Goal: Task Accomplishment & Management: Complete application form

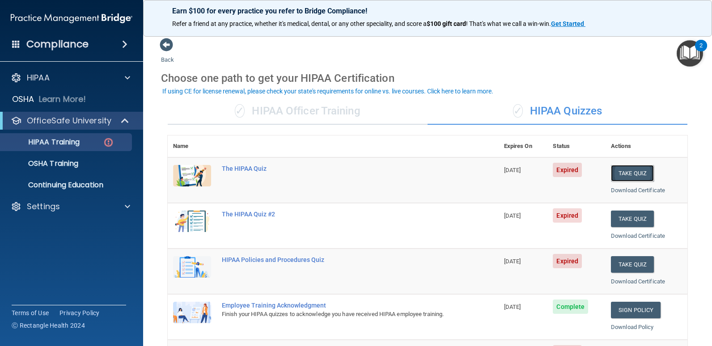
click at [626, 172] on button "Take Quiz" at bounding box center [632, 173] width 43 height 17
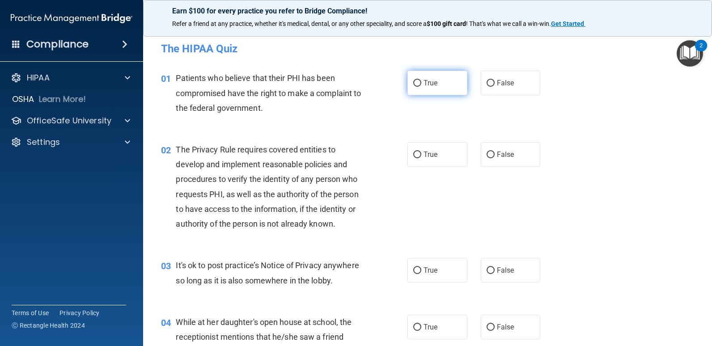
click at [414, 82] on input "True" at bounding box center [417, 83] width 8 height 7
radio input "true"
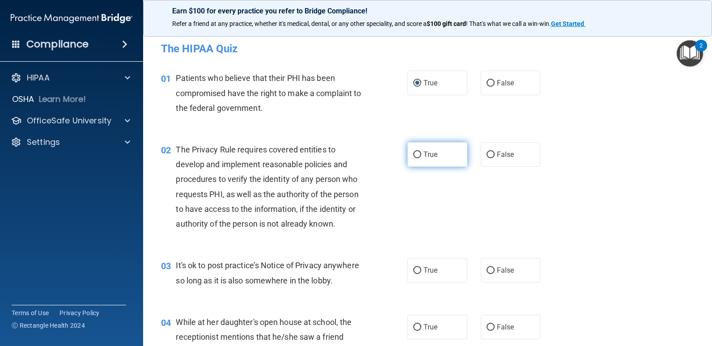
click at [415, 155] on input "True" at bounding box center [417, 155] width 8 height 7
radio input "true"
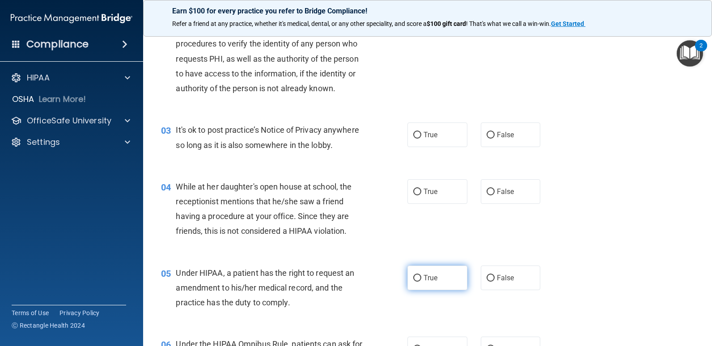
scroll to position [179, 0]
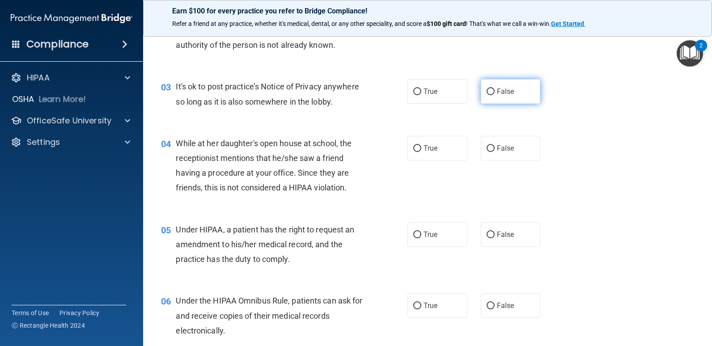
click at [489, 92] on input "False" at bounding box center [491, 92] width 8 height 7
radio input "true"
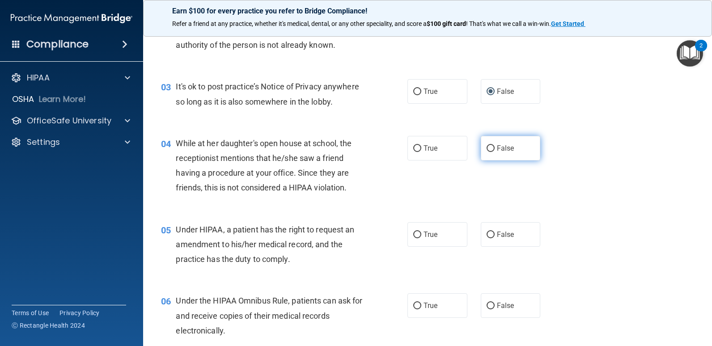
click at [488, 148] on input "False" at bounding box center [491, 148] width 8 height 7
radio input "true"
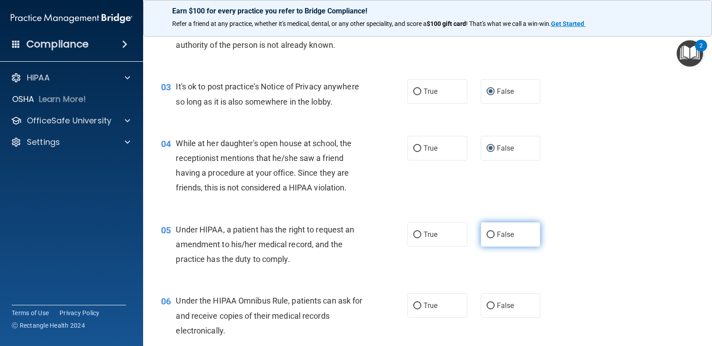
click at [488, 235] on input "False" at bounding box center [491, 235] width 8 height 7
radio input "true"
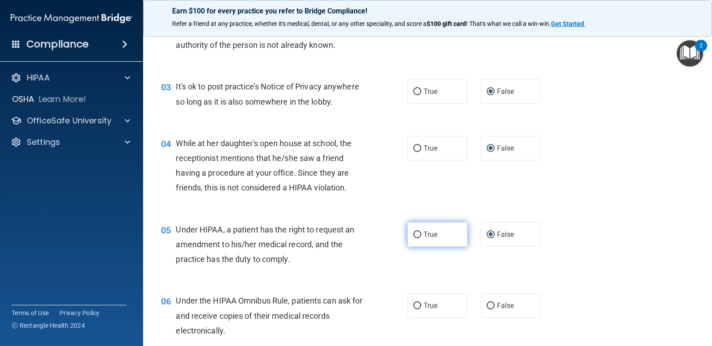
click at [416, 234] on input "True" at bounding box center [417, 235] width 8 height 7
radio input "true"
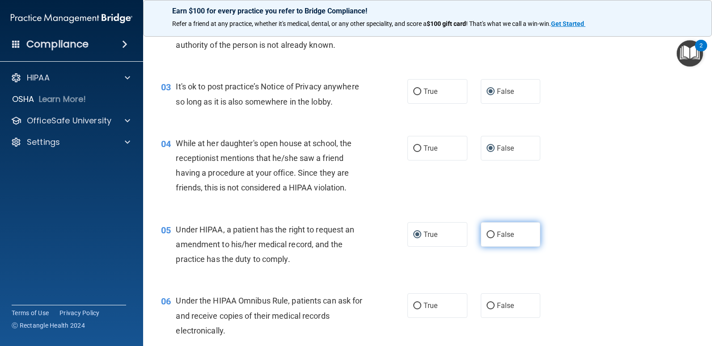
click at [487, 236] on input "False" at bounding box center [491, 235] width 8 height 7
radio input "true"
radio input "false"
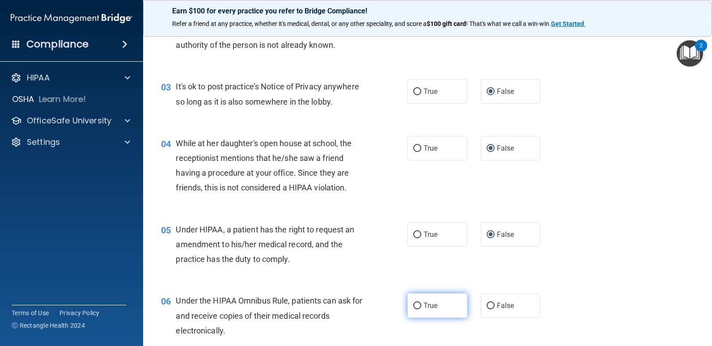
click at [414, 303] on input "True" at bounding box center [417, 306] width 8 height 7
radio input "true"
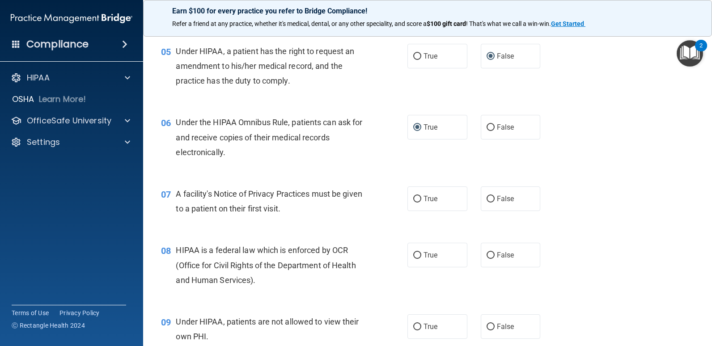
scroll to position [358, 0]
click at [415, 197] on input "True" at bounding box center [417, 199] width 8 height 7
radio input "true"
click at [415, 254] on input "True" at bounding box center [417, 255] width 8 height 7
radio input "true"
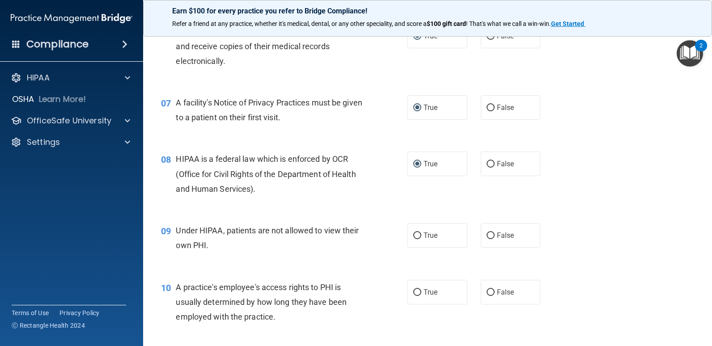
scroll to position [492, 0]
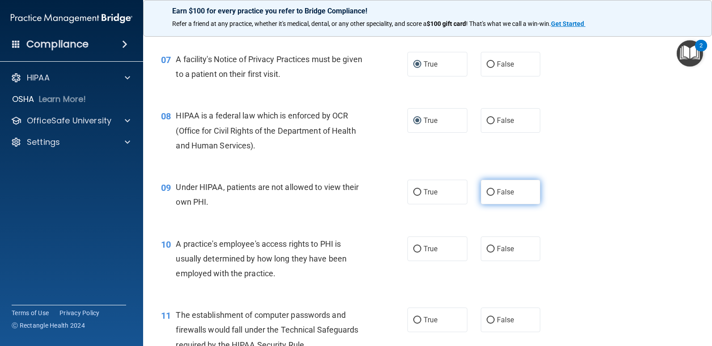
click at [487, 190] on input "False" at bounding box center [491, 192] width 8 height 7
radio input "true"
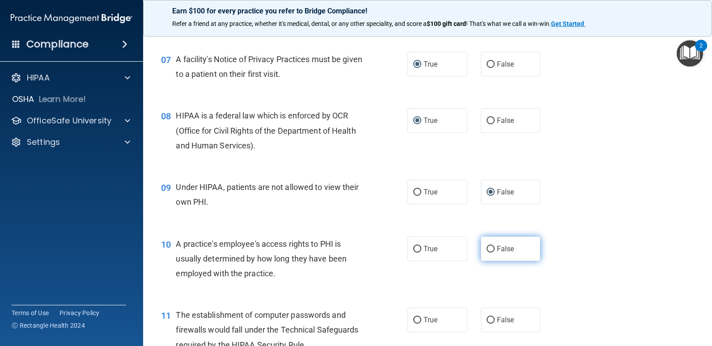
click at [487, 250] on input "False" at bounding box center [491, 249] width 8 height 7
radio input "true"
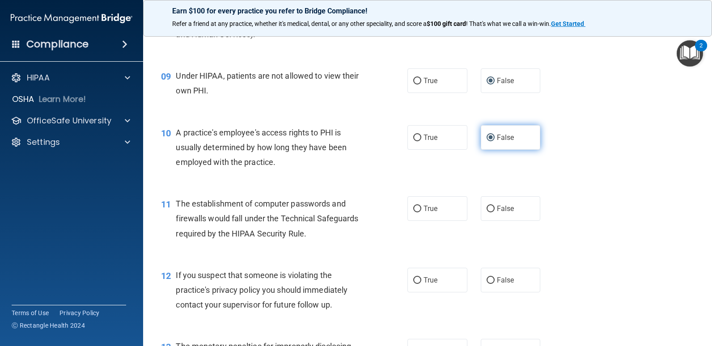
scroll to position [626, 0]
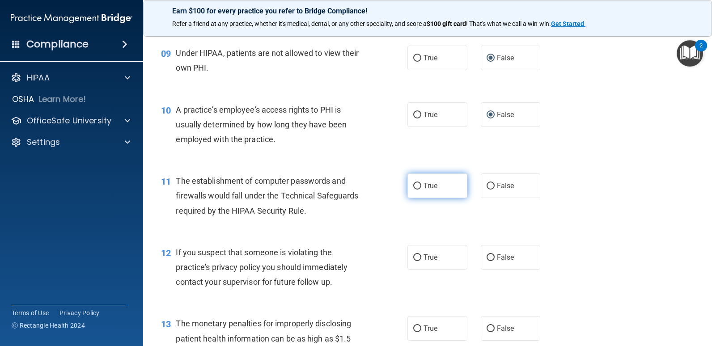
click at [415, 185] on input "True" at bounding box center [417, 186] width 8 height 7
radio input "true"
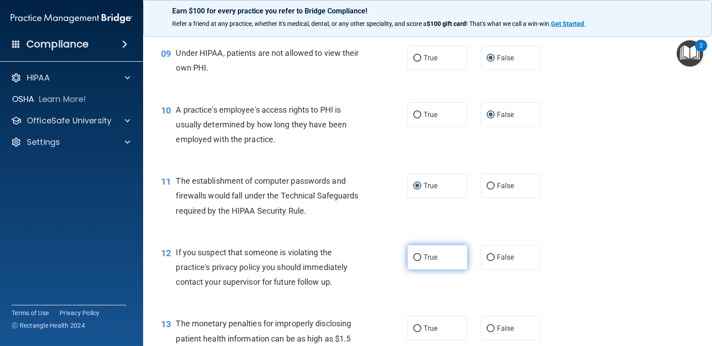
click at [417, 255] on input "True" at bounding box center [417, 258] width 8 height 7
radio input "true"
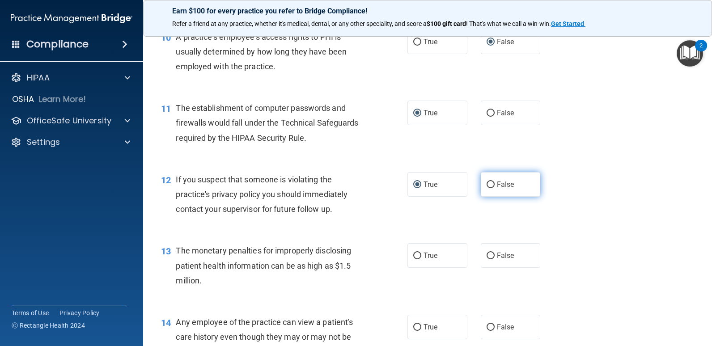
scroll to position [805, 0]
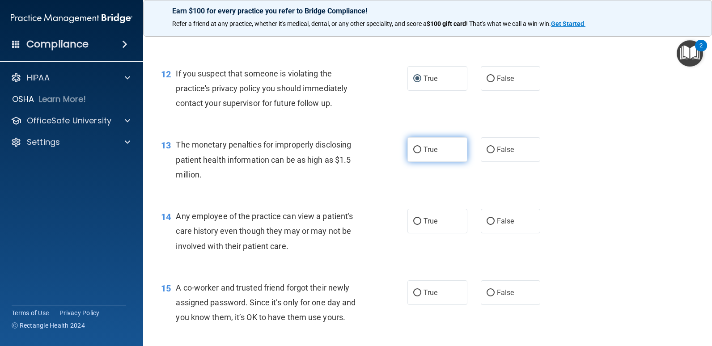
click at [414, 150] on input "True" at bounding box center [417, 150] width 8 height 7
radio input "true"
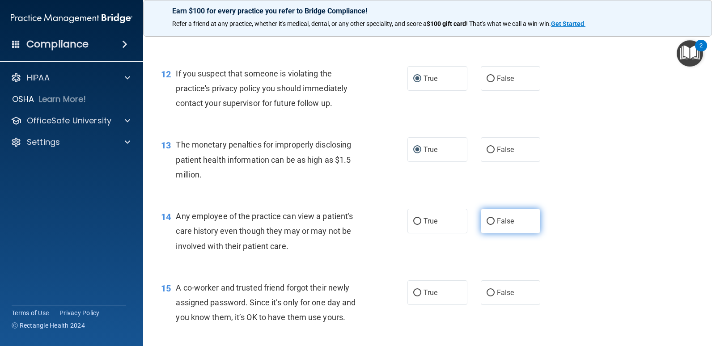
click at [487, 222] on input "False" at bounding box center [491, 221] width 8 height 7
radio input "true"
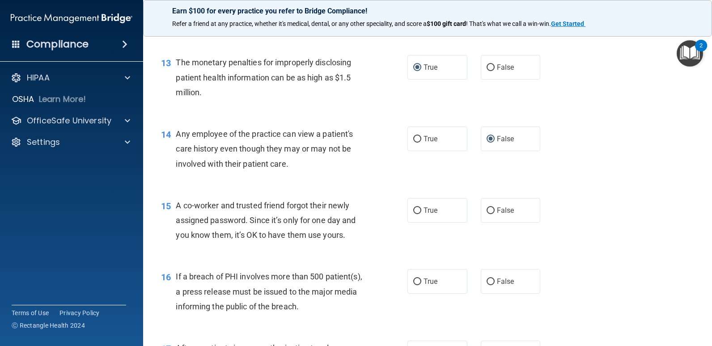
scroll to position [940, 0]
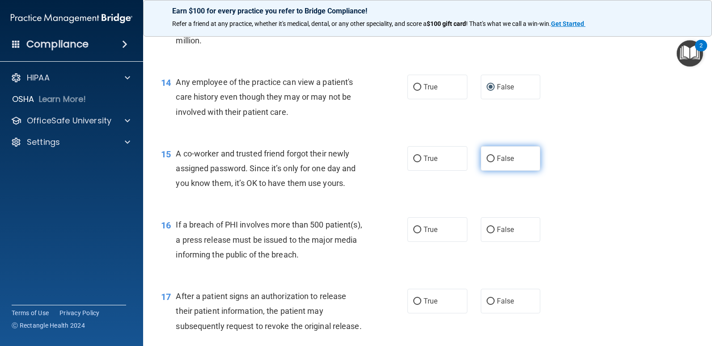
click at [489, 158] on input "False" at bounding box center [491, 159] width 8 height 7
radio input "true"
click at [413, 230] on input "True" at bounding box center [417, 230] width 8 height 7
radio input "true"
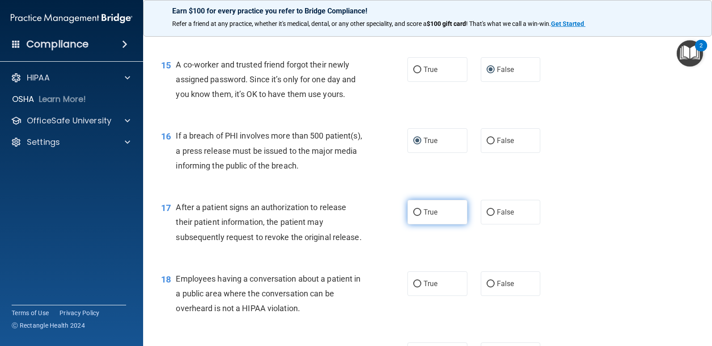
scroll to position [1074, 0]
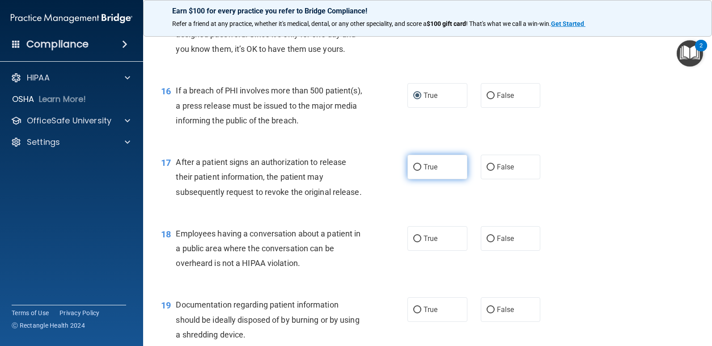
click at [414, 166] on input "True" at bounding box center [417, 167] width 8 height 7
radio input "true"
click at [487, 237] on input "False" at bounding box center [491, 239] width 8 height 7
radio input "true"
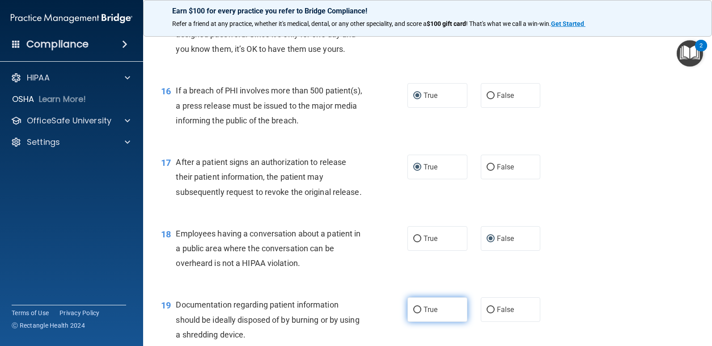
click at [415, 309] on input "True" at bounding box center [417, 310] width 8 height 7
radio input "true"
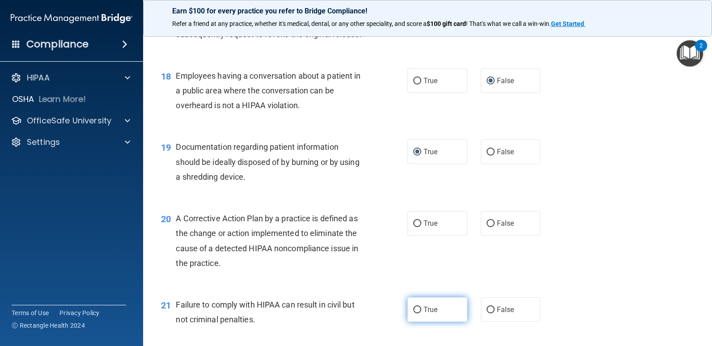
scroll to position [1253, 0]
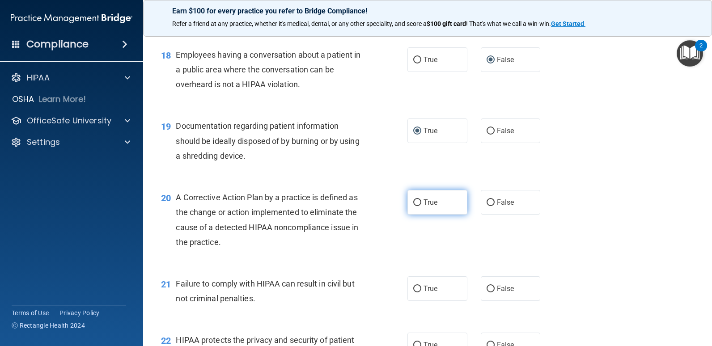
click at [413, 202] on input "True" at bounding box center [417, 203] width 8 height 7
radio input "true"
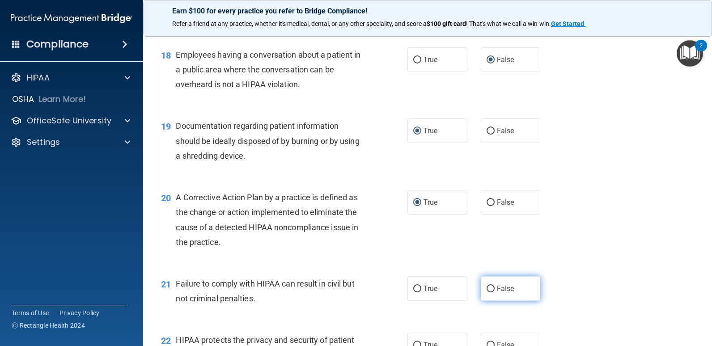
click at [487, 289] on input "False" at bounding box center [491, 289] width 8 height 7
radio input "true"
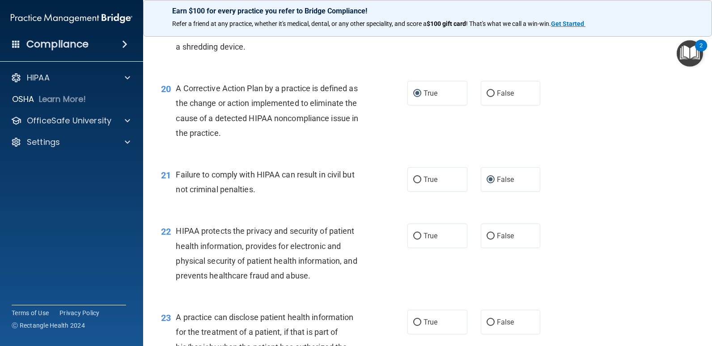
scroll to position [1387, 0]
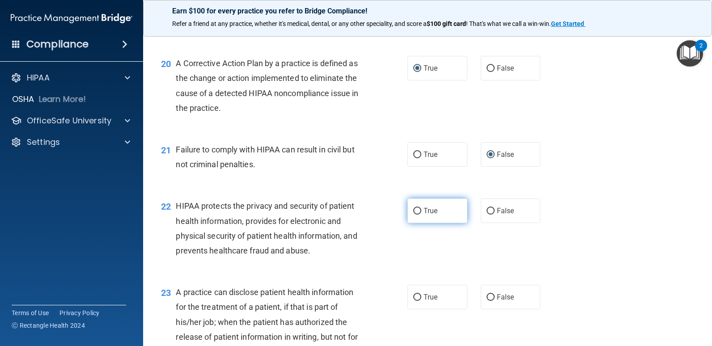
click at [413, 209] on input "True" at bounding box center [417, 211] width 8 height 7
radio input "true"
click at [487, 295] on input "False" at bounding box center [491, 297] width 8 height 7
radio input "true"
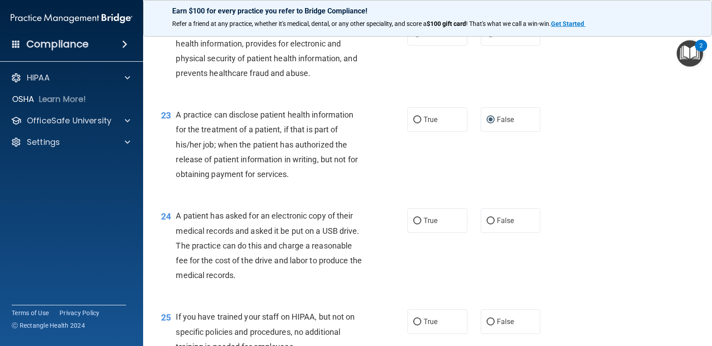
scroll to position [1566, 0]
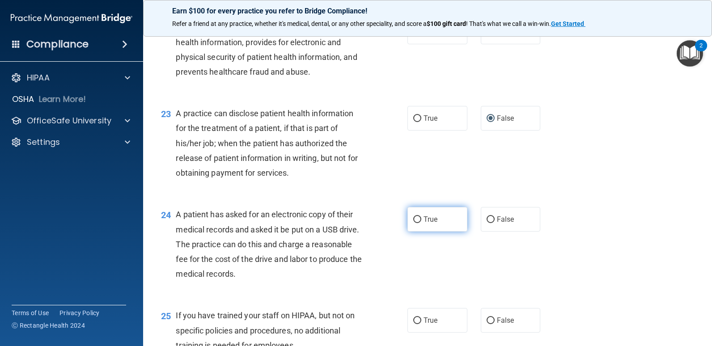
click at [415, 220] on input "True" at bounding box center [417, 220] width 8 height 7
radio input "true"
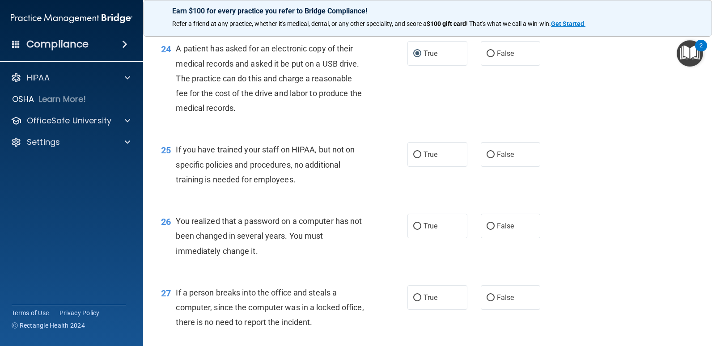
scroll to position [1745, 0]
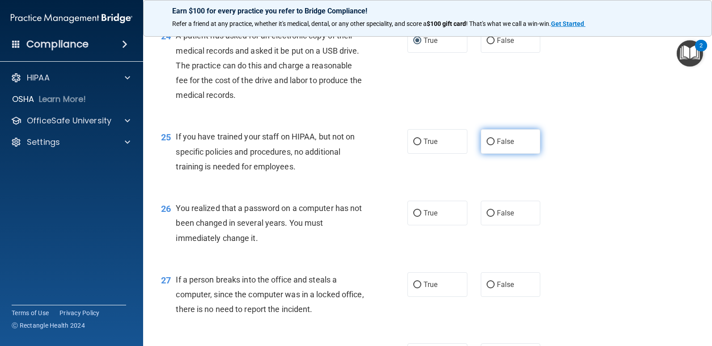
click at [487, 141] on input "False" at bounding box center [491, 142] width 8 height 7
radio input "true"
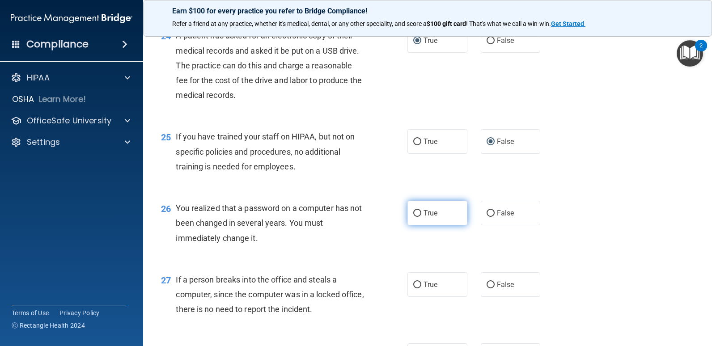
click at [414, 213] on input "True" at bounding box center [417, 213] width 8 height 7
radio input "true"
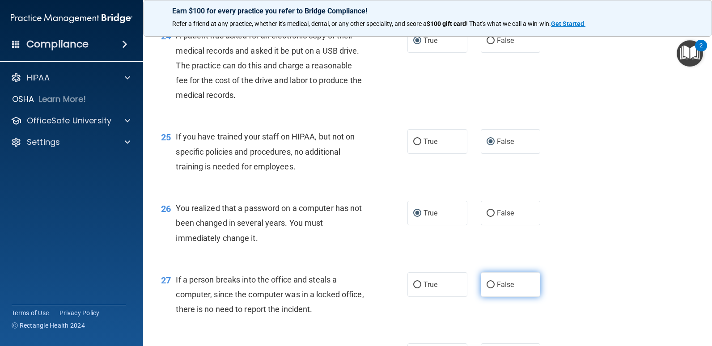
click at [487, 283] on input "False" at bounding box center [491, 285] width 8 height 7
radio input "true"
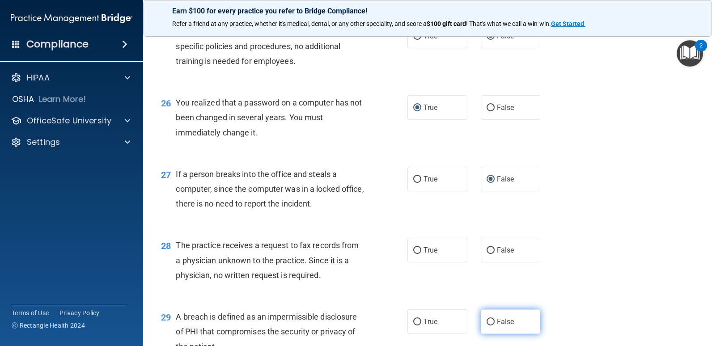
scroll to position [1879, 0]
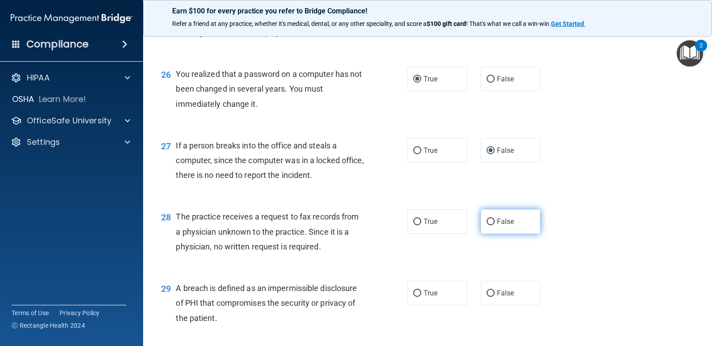
click at [487, 220] on input "False" at bounding box center [491, 222] width 8 height 7
radio input "true"
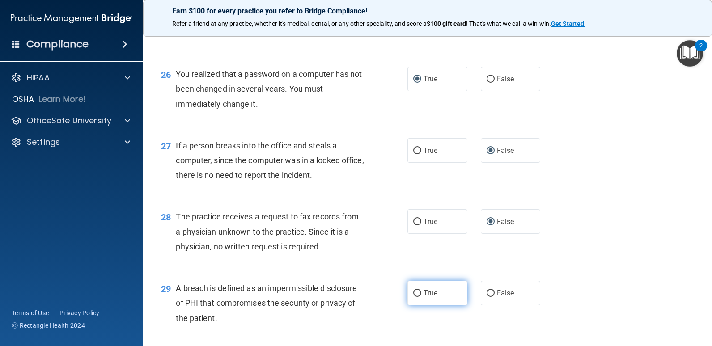
click at [413, 294] on input "True" at bounding box center [417, 293] width 8 height 7
radio input "true"
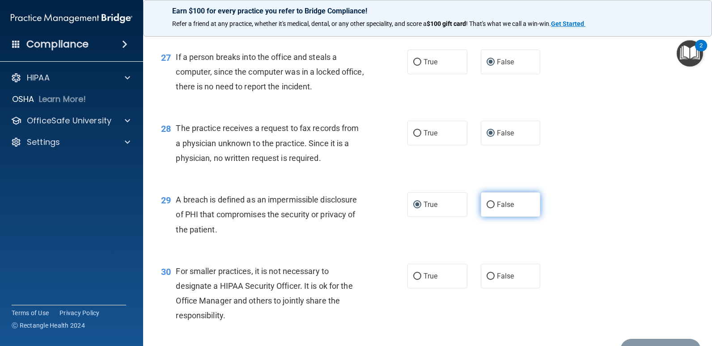
scroll to position [1969, 0]
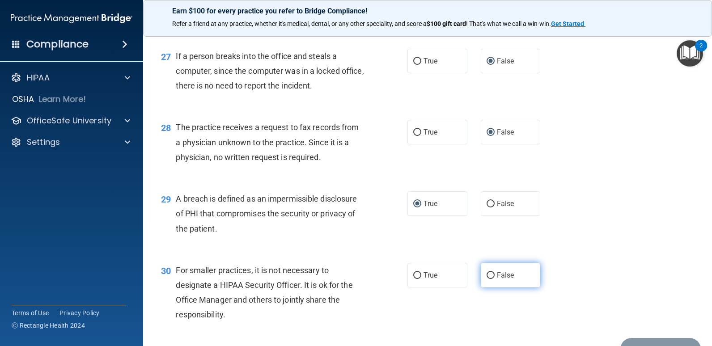
click at [487, 275] on input "False" at bounding box center [491, 275] width 8 height 7
radio input "true"
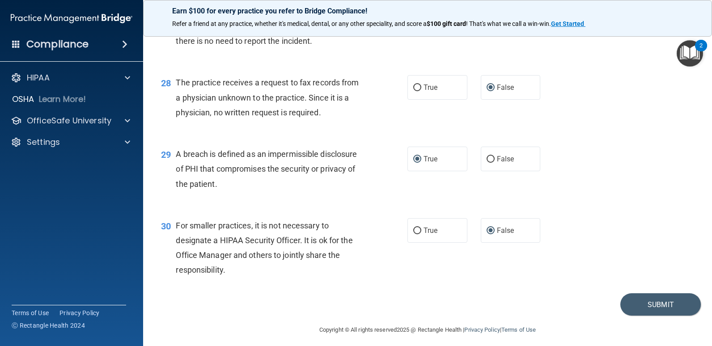
scroll to position [2019, 0]
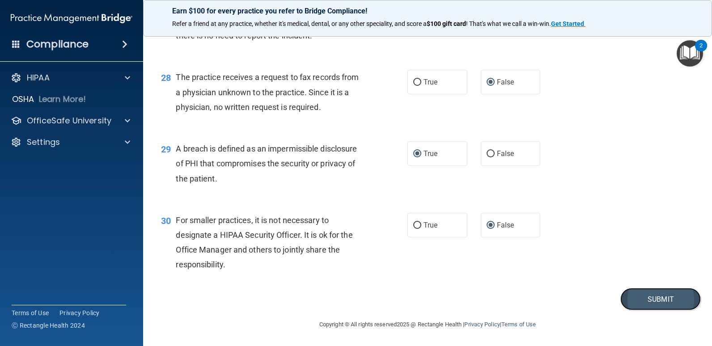
click at [642, 298] on button "Submit" at bounding box center [661, 299] width 81 height 23
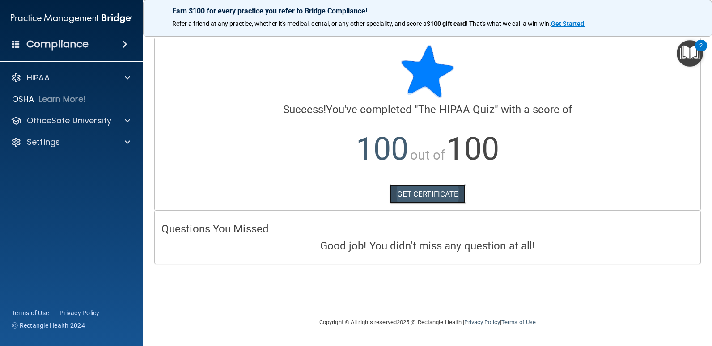
click at [438, 191] on link "GET CERTIFICATE" at bounding box center [428, 194] width 77 height 20
click at [124, 119] on div at bounding box center [126, 120] width 22 height 11
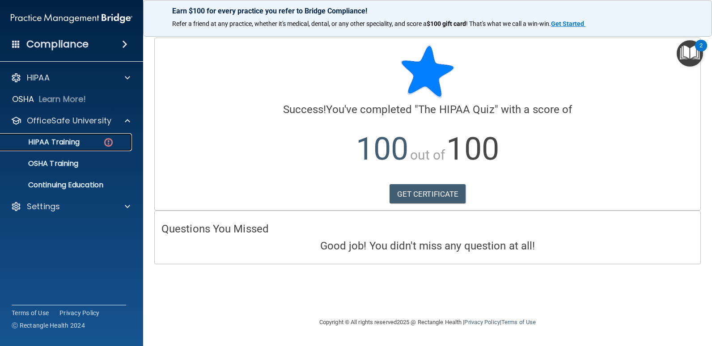
click at [87, 142] on div "HIPAA Training" at bounding box center [67, 142] width 122 height 9
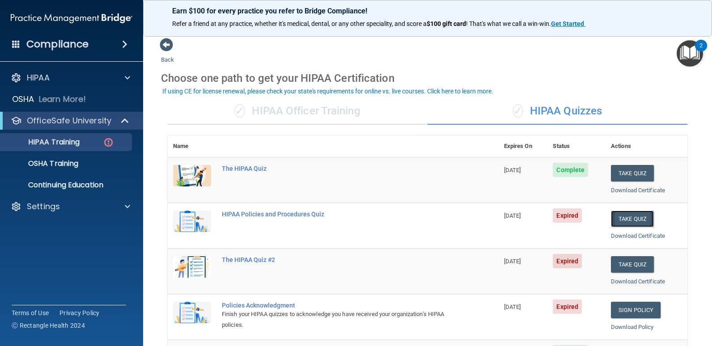
click at [627, 217] on button "Take Quiz" at bounding box center [632, 219] width 43 height 17
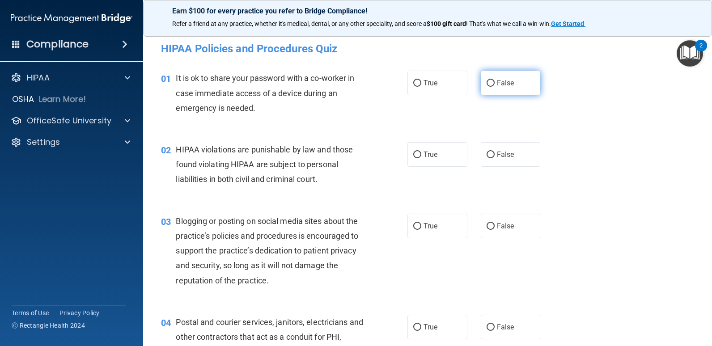
click at [488, 82] on input "False" at bounding box center [491, 83] width 8 height 7
radio input "true"
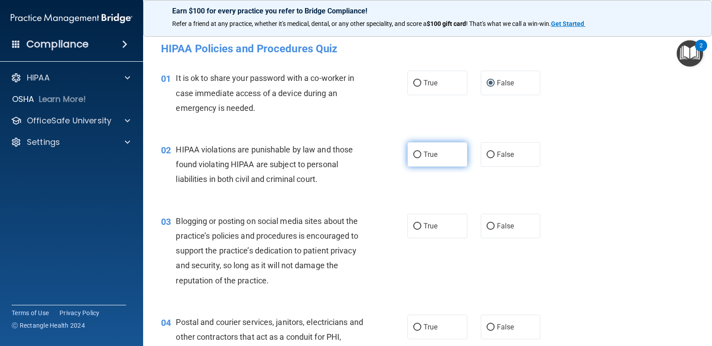
click at [414, 153] on input "True" at bounding box center [417, 155] width 8 height 7
radio input "true"
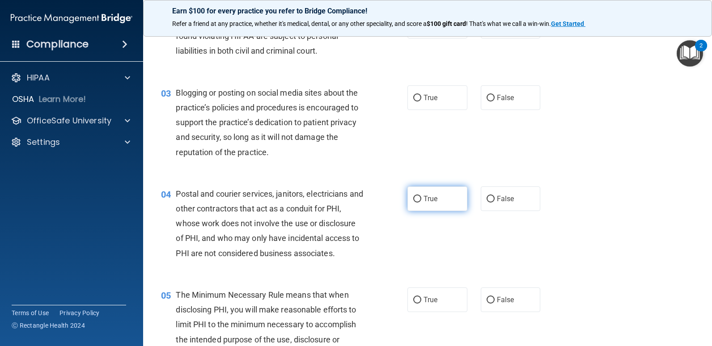
scroll to position [134, 0]
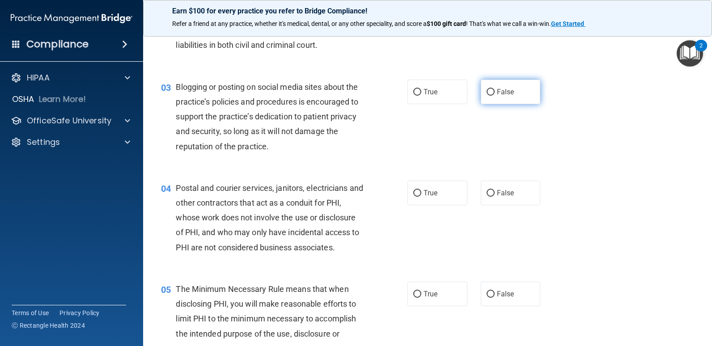
click at [488, 90] on input "False" at bounding box center [491, 92] width 8 height 7
radio input "true"
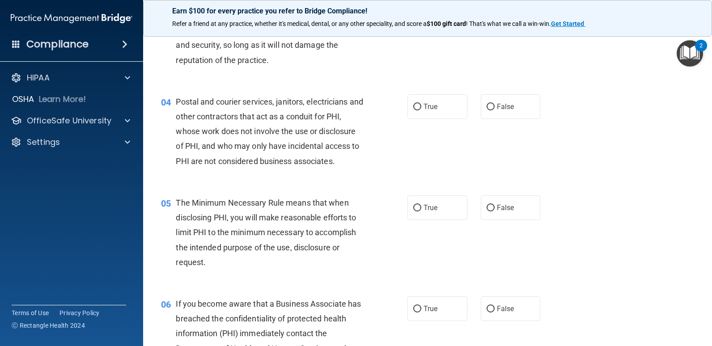
scroll to position [224, 0]
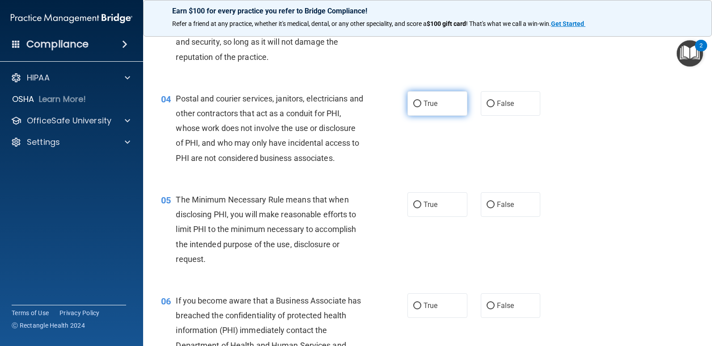
click at [414, 103] on input "True" at bounding box center [417, 104] width 8 height 7
radio input "true"
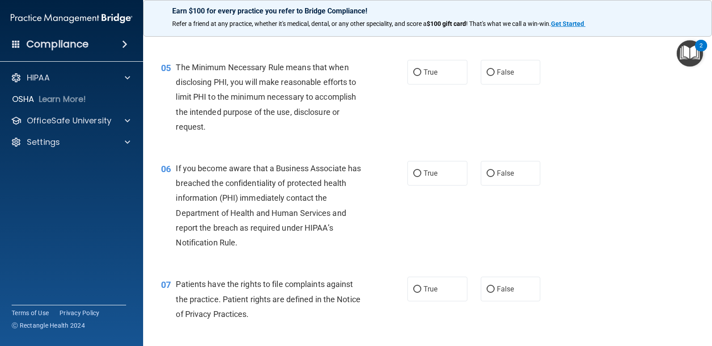
scroll to position [358, 0]
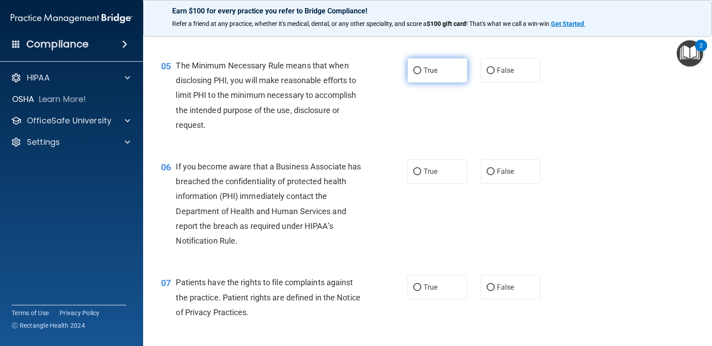
click at [415, 70] on input "True" at bounding box center [417, 71] width 8 height 7
radio input "true"
click at [487, 171] on input "False" at bounding box center [491, 172] width 8 height 7
radio input "true"
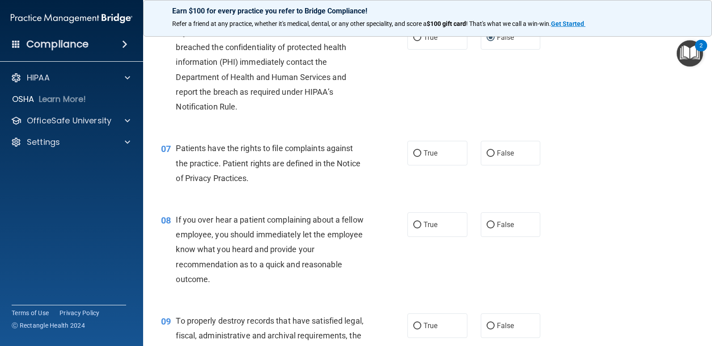
scroll to position [447, 0]
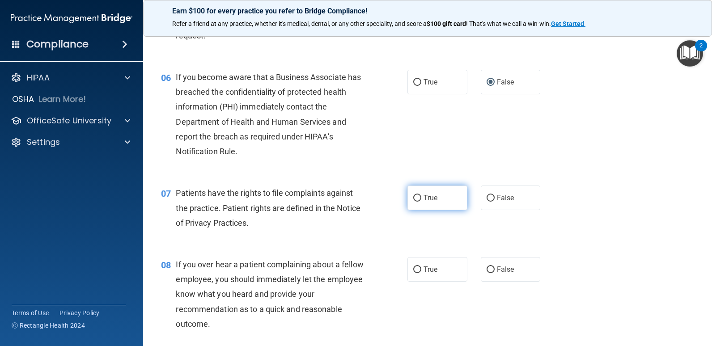
click at [417, 197] on input "True" at bounding box center [417, 198] width 8 height 7
radio input "true"
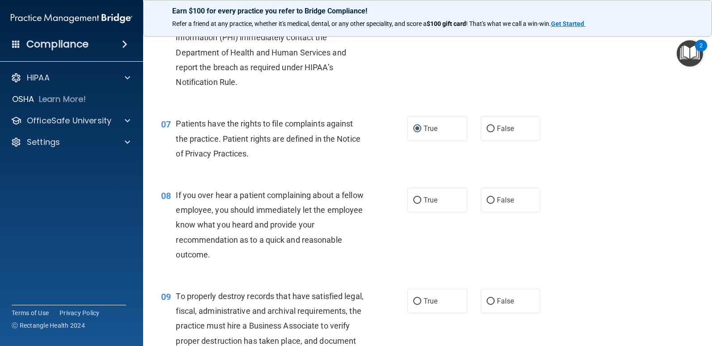
scroll to position [537, 0]
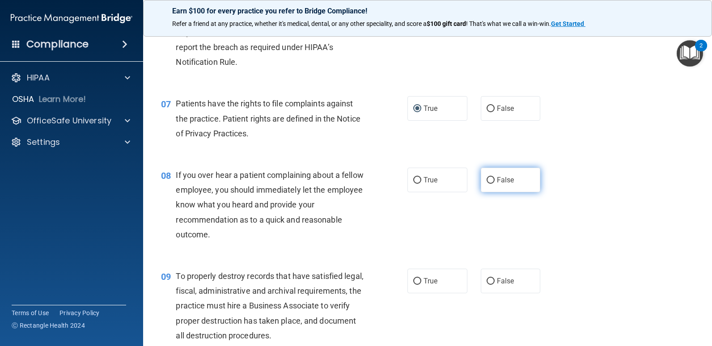
click at [488, 181] on input "False" at bounding box center [491, 180] width 8 height 7
radio input "true"
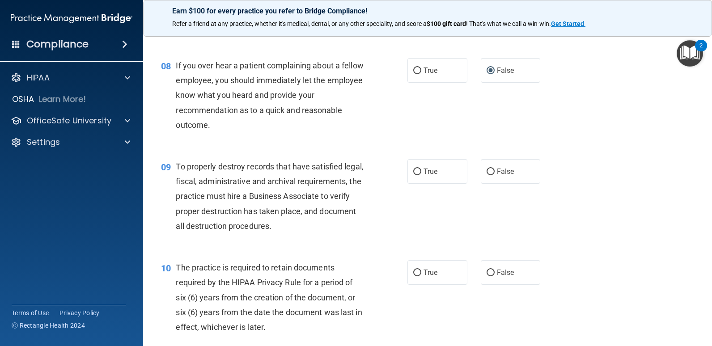
scroll to position [671, 0]
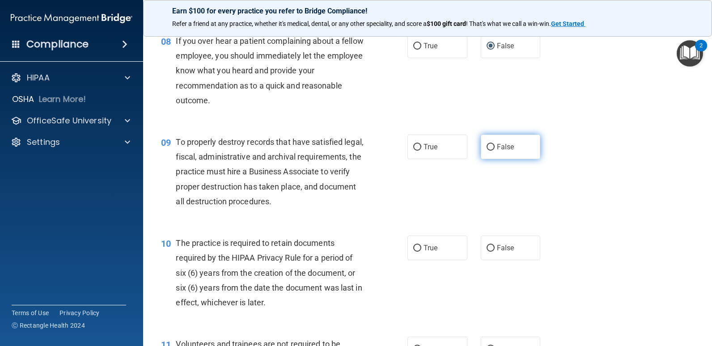
click at [487, 147] on input "False" at bounding box center [491, 147] width 8 height 7
radio input "true"
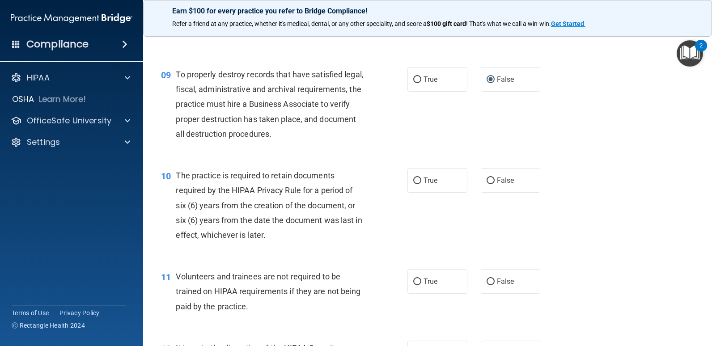
scroll to position [805, 0]
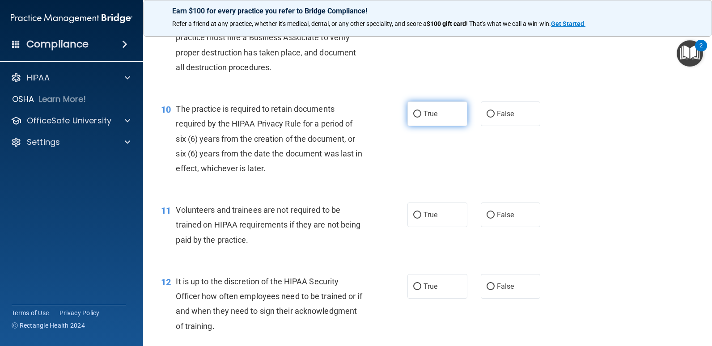
click at [413, 113] on input "True" at bounding box center [417, 114] width 8 height 7
radio input "true"
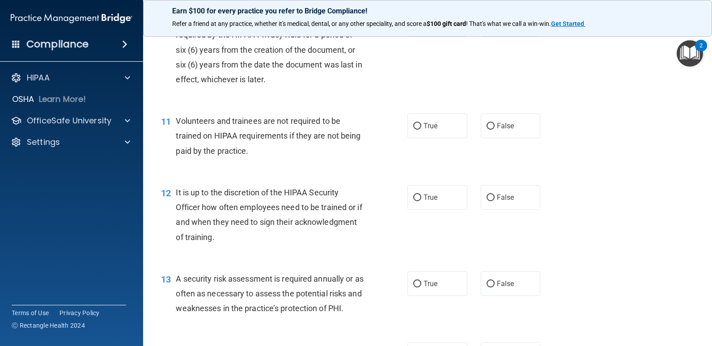
scroll to position [895, 0]
click at [489, 124] on input "False" at bounding box center [491, 126] width 8 height 7
radio input "true"
click at [487, 197] on input "False" at bounding box center [491, 197] width 8 height 7
radio input "true"
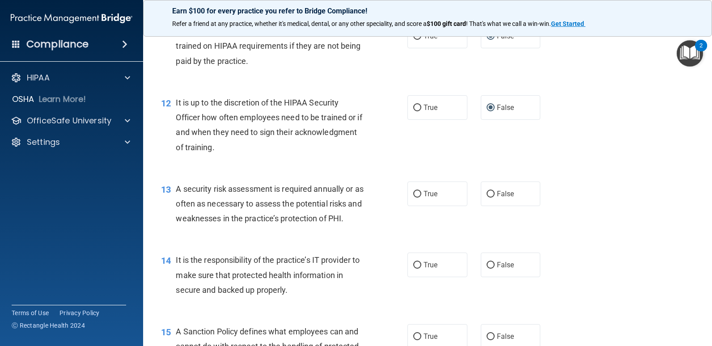
scroll to position [1029, 0]
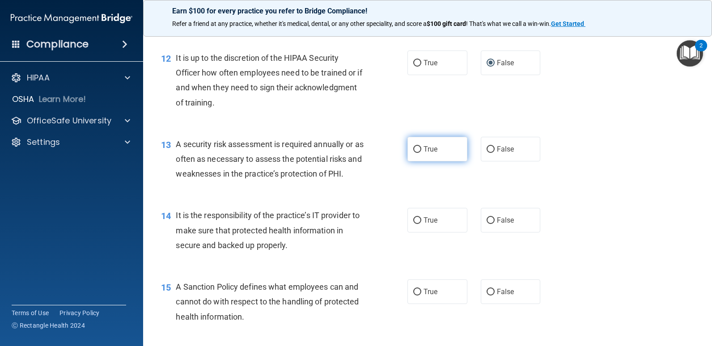
click at [414, 148] on input "True" at bounding box center [417, 149] width 8 height 7
radio input "true"
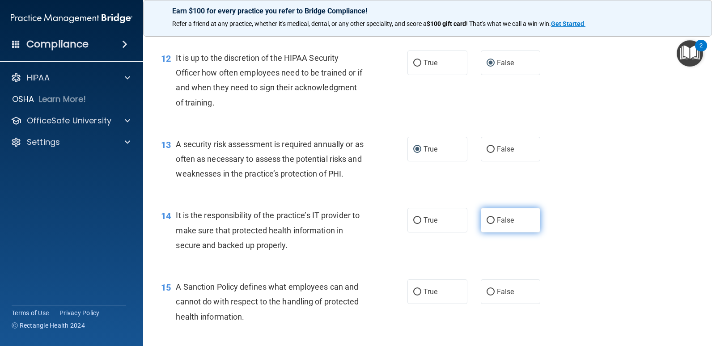
click at [488, 221] on input "False" at bounding box center [491, 220] width 8 height 7
radio input "true"
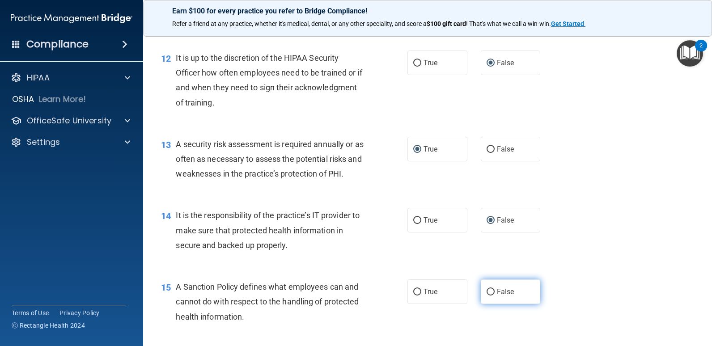
click at [487, 292] on input "False" at bounding box center [491, 292] width 8 height 7
radio input "true"
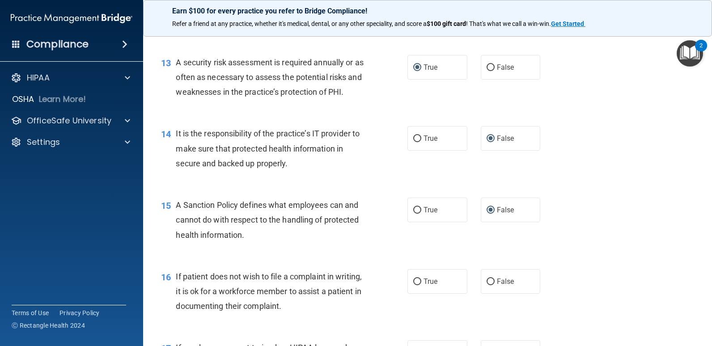
scroll to position [1163, 0]
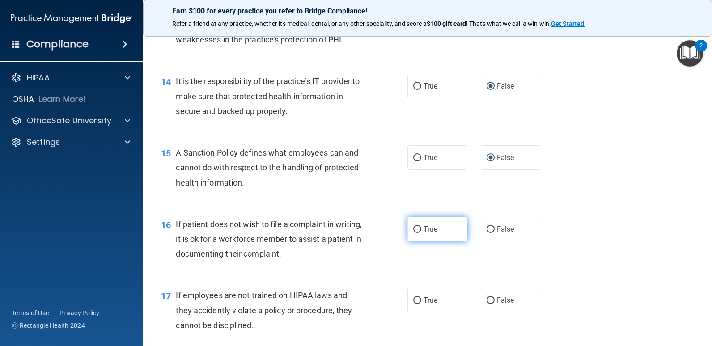
click at [414, 229] on input "True" at bounding box center [417, 229] width 8 height 7
radio input "true"
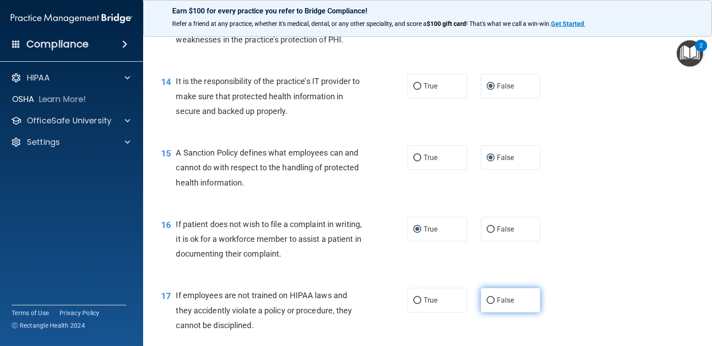
click at [487, 299] on input "False" at bounding box center [491, 301] width 8 height 7
radio input "true"
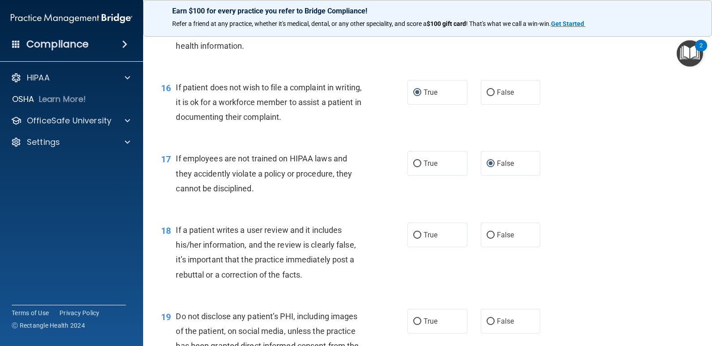
scroll to position [1342, 0]
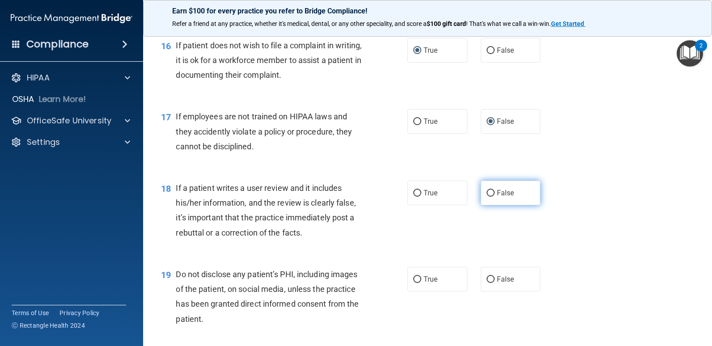
click at [487, 194] on input "False" at bounding box center [491, 193] width 8 height 7
radio input "true"
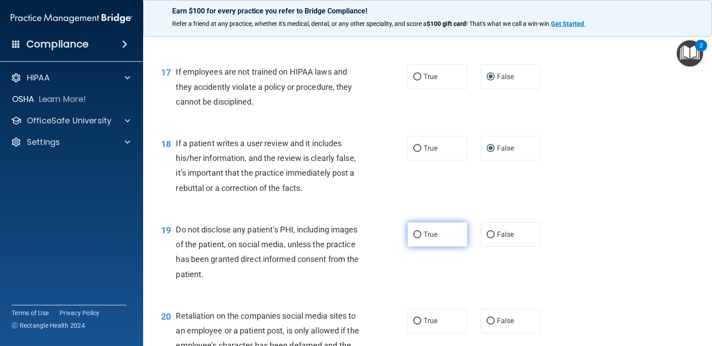
click at [414, 235] on input "True" at bounding box center [417, 235] width 8 height 7
radio input "true"
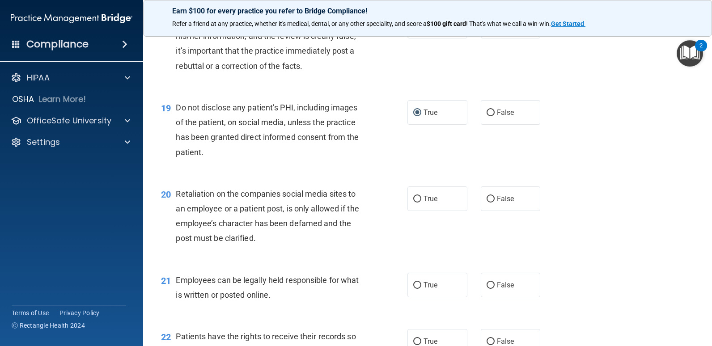
scroll to position [1521, 0]
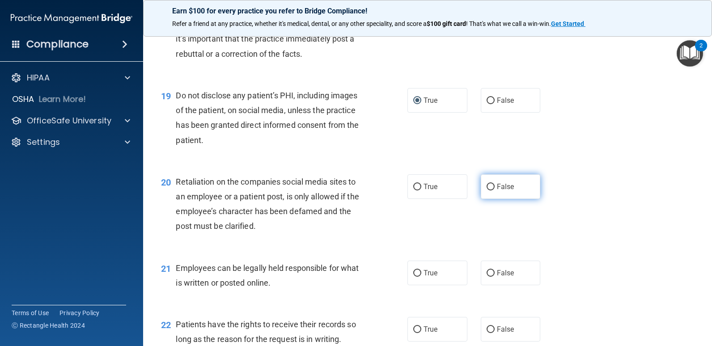
click at [487, 188] on input "False" at bounding box center [491, 187] width 8 height 7
radio input "true"
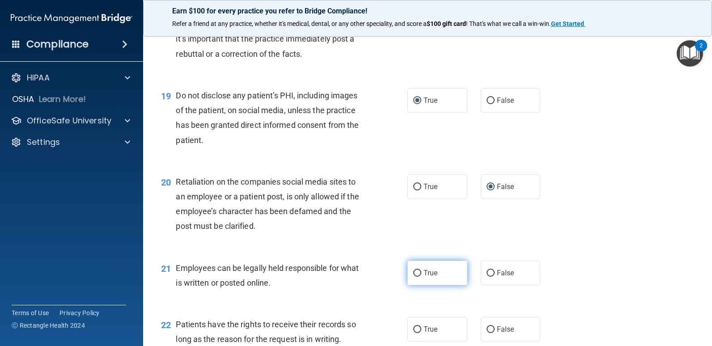
click at [414, 274] on input "True" at bounding box center [417, 273] width 8 height 7
radio input "true"
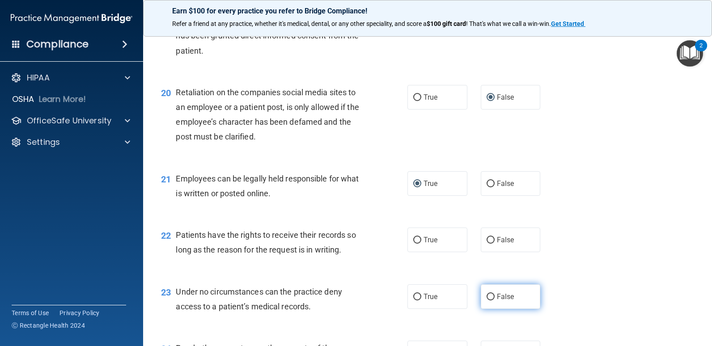
click at [487, 295] on input "False" at bounding box center [491, 297] width 8 height 7
radio input "true"
click at [489, 295] on input "False" at bounding box center [491, 297] width 8 height 7
click at [487, 297] on input "False" at bounding box center [491, 297] width 8 height 7
click at [487, 241] on input "False" at bounding box center [491, 240] width 8 height 7
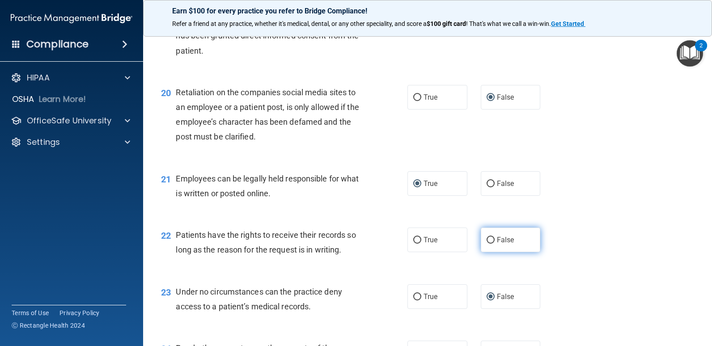
radio input "true"
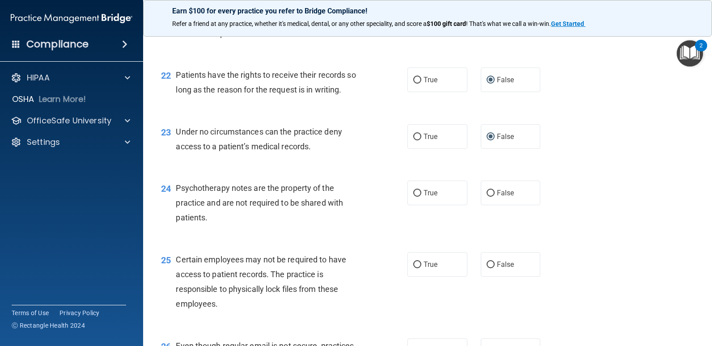
scroll to position [1790, 0]
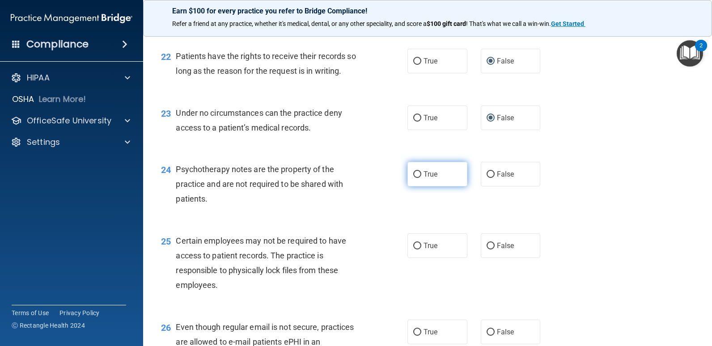
click at [415, 173] on input "True" at bounding box center [417, 174] width 8 height 7
radio input "true"
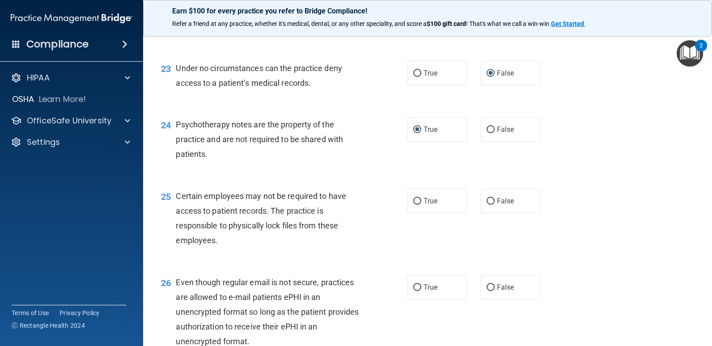
scroll to position [1879, 0]
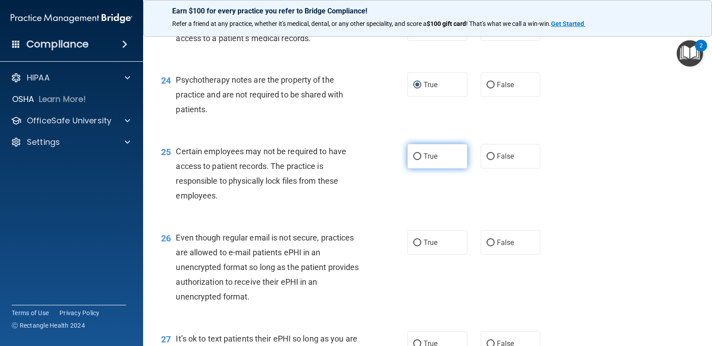
click at [414, 157] on input "True" at bounding box center [417, 156] width 8 height 7
radio input "true"
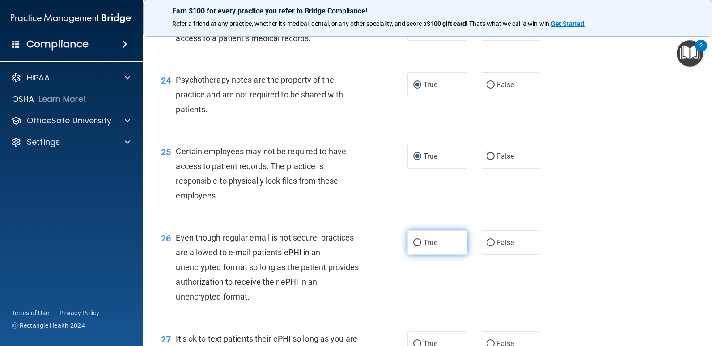
click at [414, 241] on input "True" at bounding box center [417, 243] width 8 height 7
radio input "true"
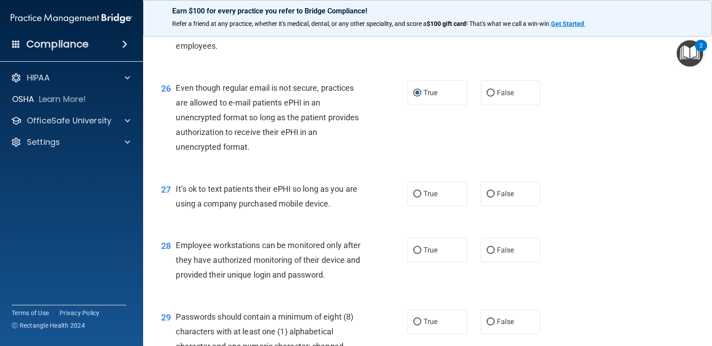
scroll to position [2013, 0]
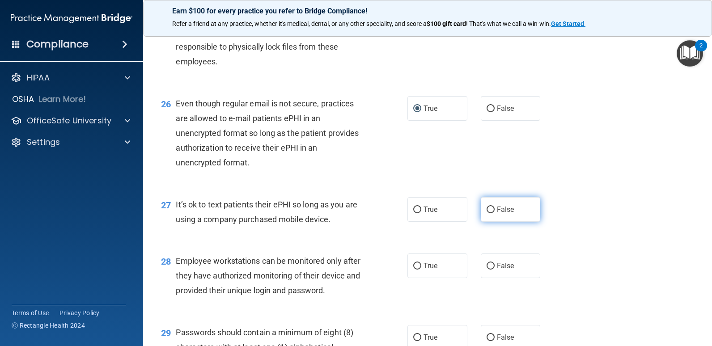
click at [488, 209] on input "False" at bounding box center [491, 210] width 8 height 7
radio input "true"
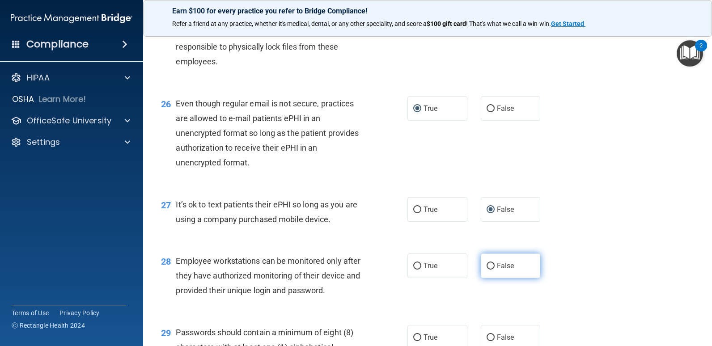
click at [488, 267] on input "False" at bounding box center [491, 266] width 8 height 7
radio input "true"
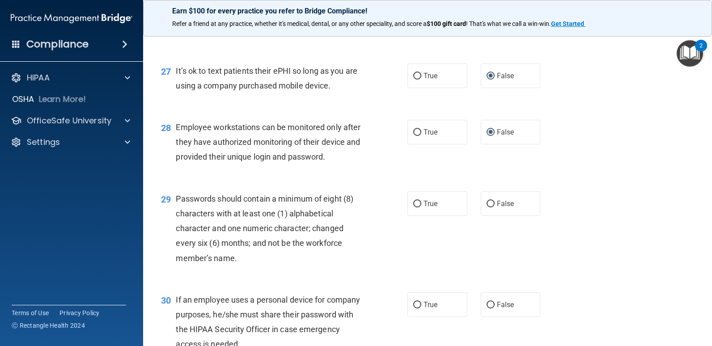
scroll to position [2148, 0]
click at [417, 203] on input "True" at bounding box center [417, 203] width 8 height 7
radio input "true"
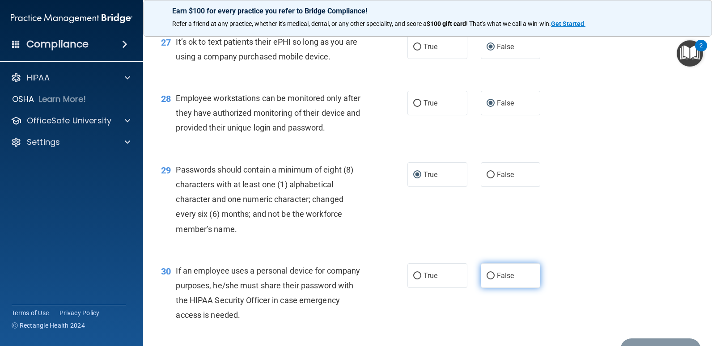
scroll to position [2192, 0]
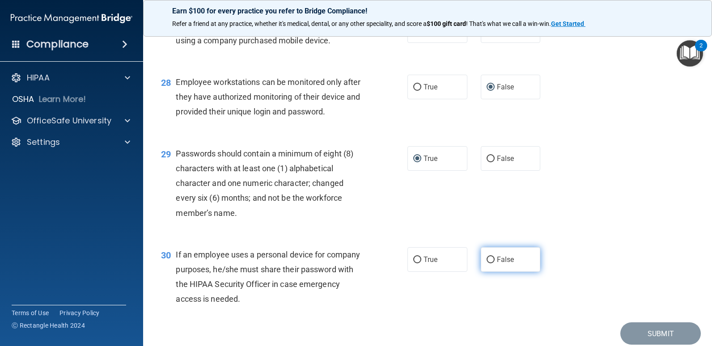
click at [488, 260] on input "False" at bounding box center [491, 260] width 8 height 7
radio input "true"
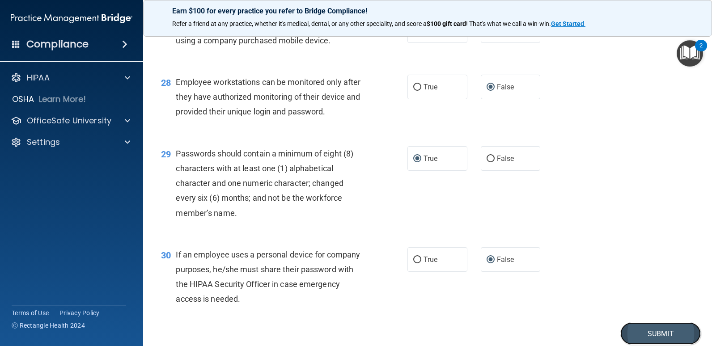
click at [650, 330] on button "Submit" at bounding box center [661, 334] width 81 height 23
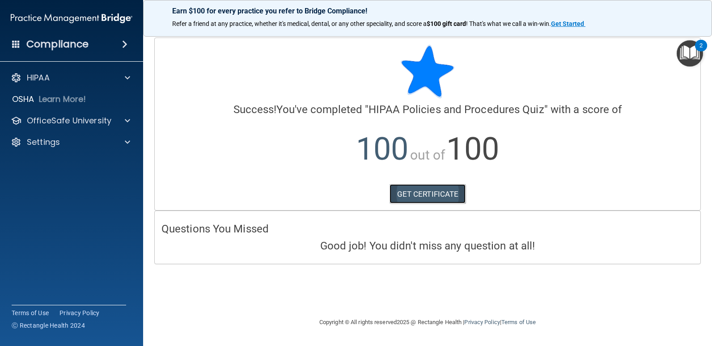
click at [420, 191] on link "GET CERTIFICATE" at bounding box center [428, 194] width 77 height 20
click at [128, 119] on span at bounding box center [127, 120] width 5 height 11
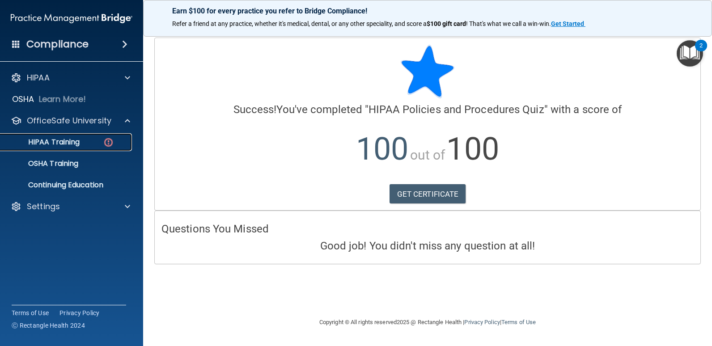
click at [81, 143] on div "HIPAA Training" at bounding box center [67, 142] width 122 height 9
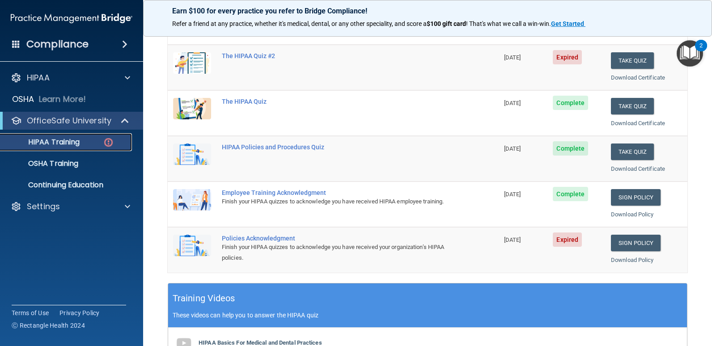
scroll to position [134, 0]
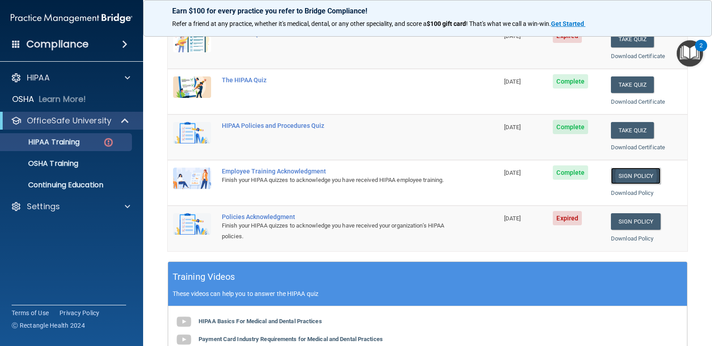
click at [623, 175] on link "Sign Policy" at bounding box center [636, 176] width 50 height 17
click at [630, 219] on link "Sign Policy" at bounding box center [636, 221] width 50 height 17
click at [634, 219] on link "Sign Policy" at bounding box center [636, 221] width 50 height 17
click at [629, 220] on link "Sign Policy" at bounding box center [636, 221] width 50 height 17
click at [627, 223] on link "Sign Policy" at bounding box center [636, 221] width 50 height 17
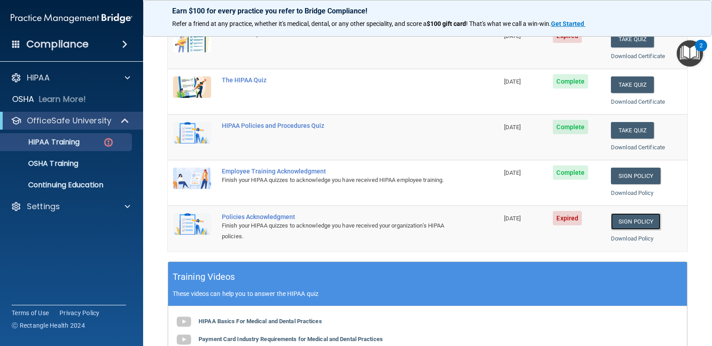
scroll to position [89, 0]
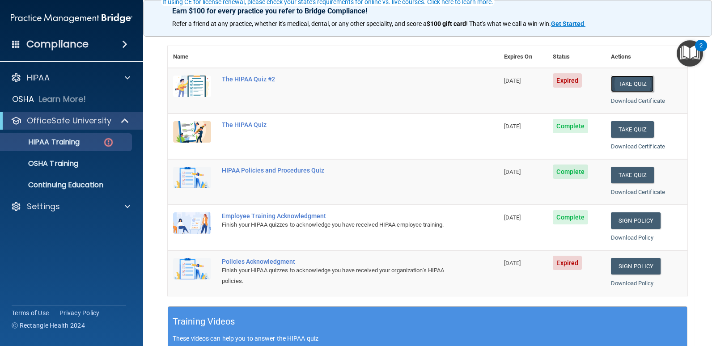
click at [627, 81] on button "Take Quiz" at bounding box center [632, 84] width 43 height 17
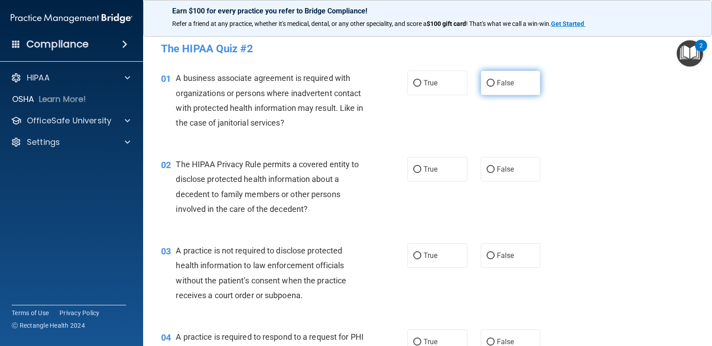
click at [487, 82] on input "False" at bounding box center [491, 83] width 8 height 7
radio input "true"
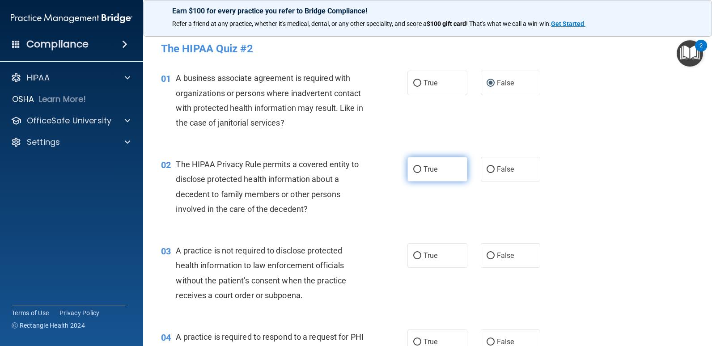
click at [416, 169] on input "True" at bounding box center [417, 169] width 8 height 7
radio input "true"
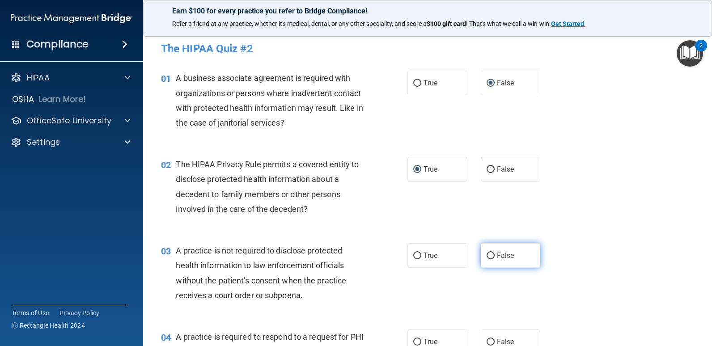
click at [487, 255] on input "False" at bounding box center [491, 256] width 8 height 7
radio input "true"
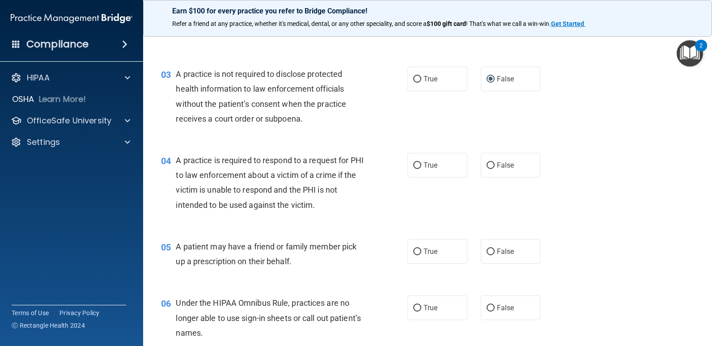
scroll to position [179, 0]
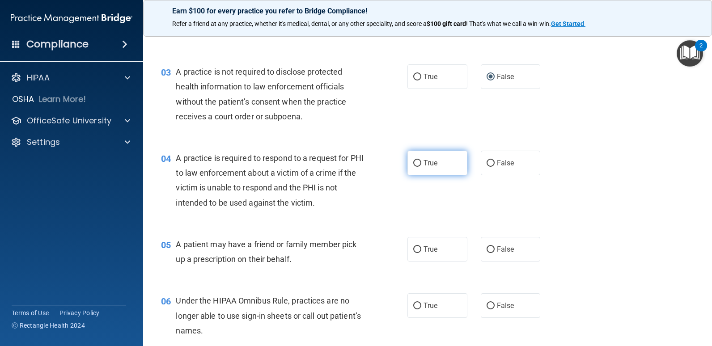
click at [413, 164] on input "True" at bounding box center [417, 163] width 8 height 7
radio input "true"
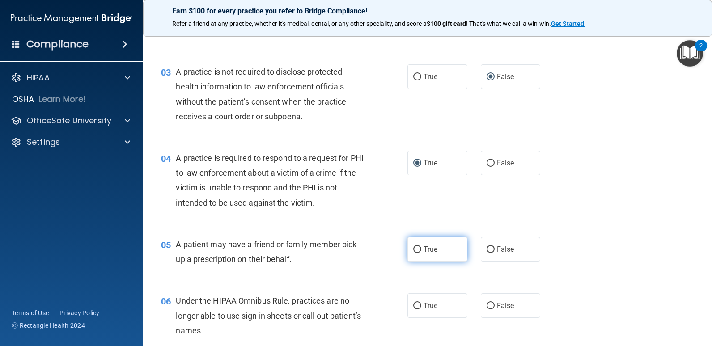
click at [415, 249] on input "True" at bounding box center [417, 250] width 8 height 7
radio input "true"
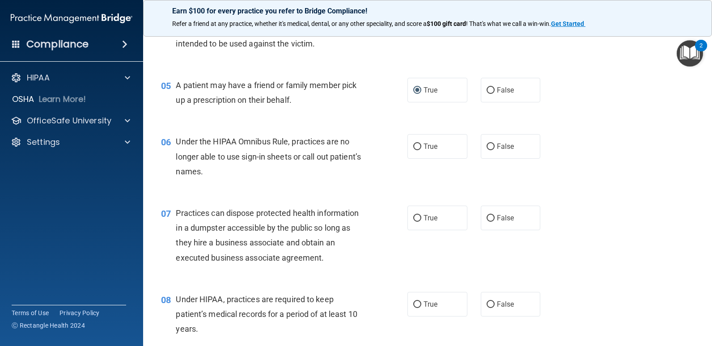
scroll to position [358, 0]
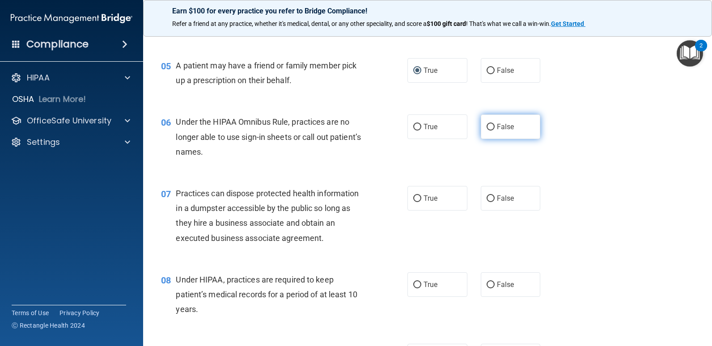
click at [487, 128] on input "False" at bounding box center [491, 127] width 8 height 7
radio input "true"
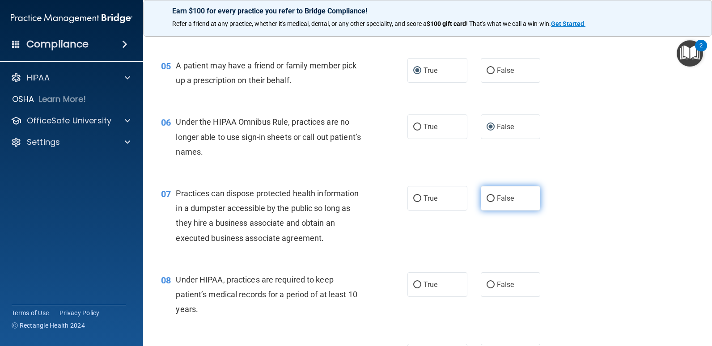
click at [488, 199] on input "False" at bounding box center [491, 199] width 8 height 7
radio input "true"
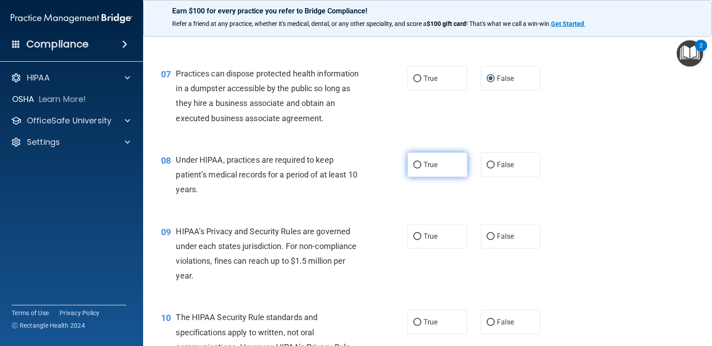
scroll to position [492, 0]
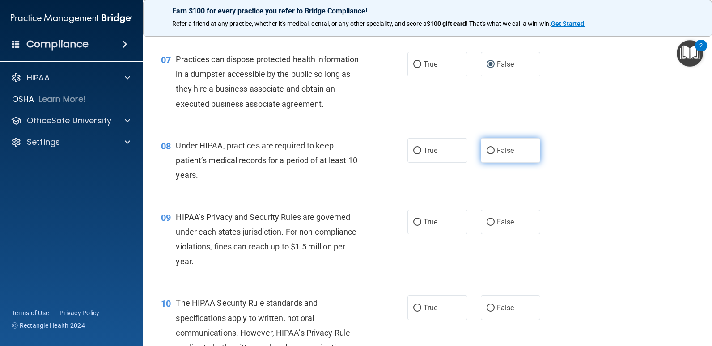
click at [487, 152] on input "False" at bounding box center [491, 151] width 8 height 7
radio input "true"
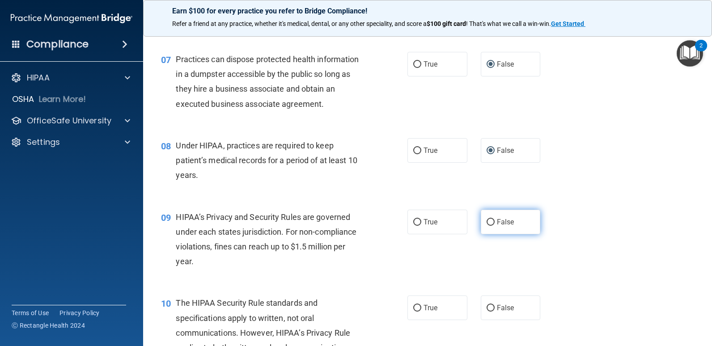
click at [487, 223] on input "False" at bounding box center [491, 222] width 8 height 7
radio input "true"
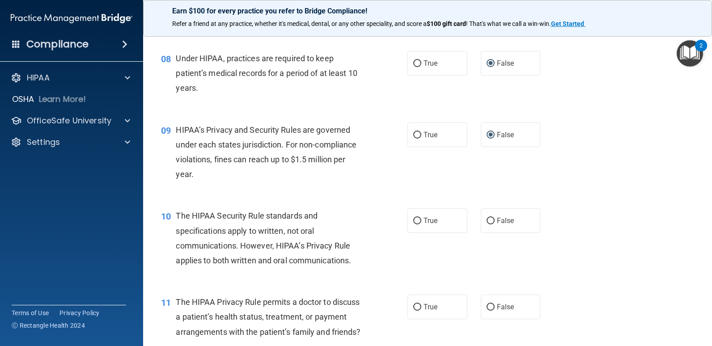
scroll to position [582, 0]
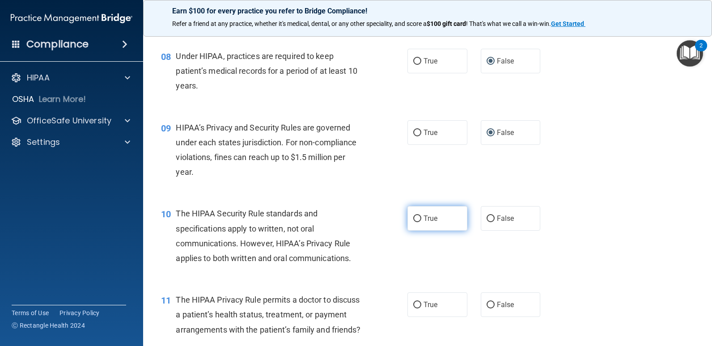
click at [414, 219] on input "True" at bounding box center [417, 219] width 8 height 7
radio input "true"
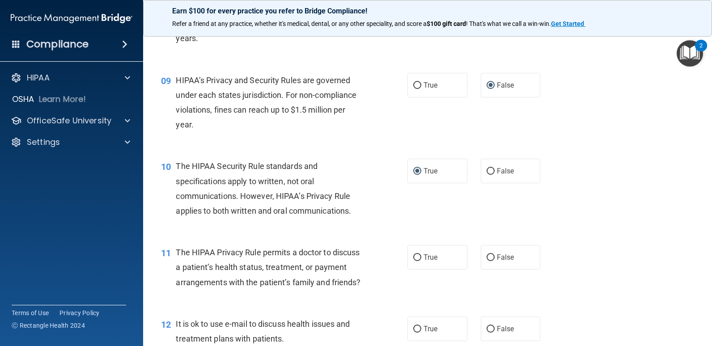
scroll to position [671, 0]
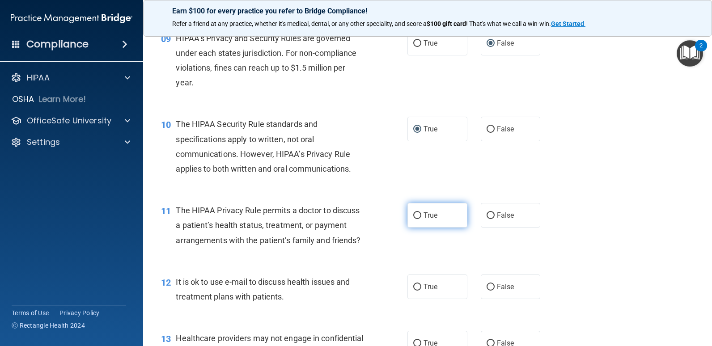
click at [414, 214] on input "True" at bounding box center [417, 216] width 8 height 7
radio input "true"
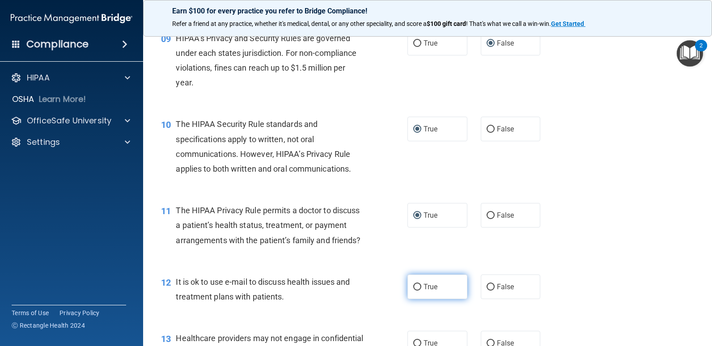
click at [414, 291] on input "True" at bounding box center [417, 287] width 8 height 7
radio input "true"
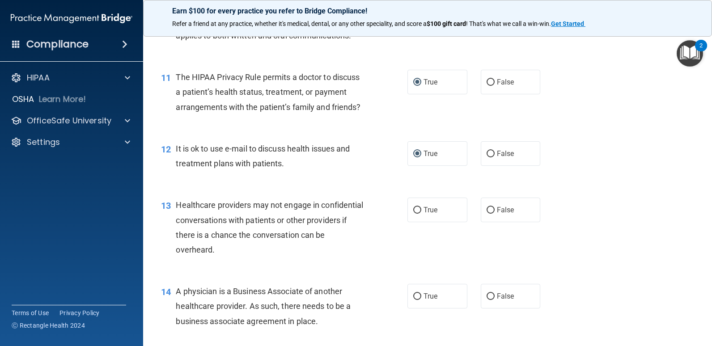
scroll to position [805, 0]
click at [487, 213] on input "False" at bounding box center [491, 209] width 8 height 7
radio input "true"
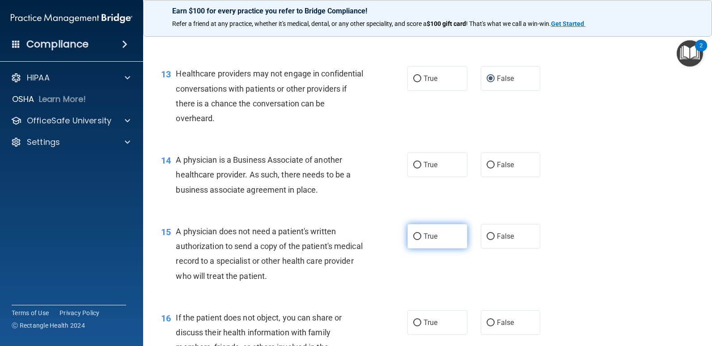
scroll to position [940, 0]
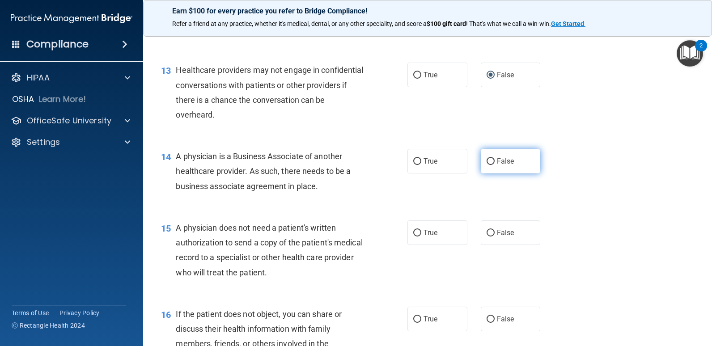
click at [487, 165] on input "False" at bounding box center [491, 161] width 8 height 7
radio input "true"
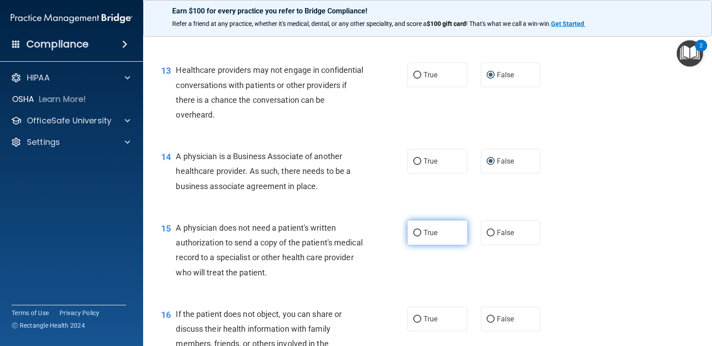
click at [413, 237] on input "True" at bounding box center [417, 233] width 8 height 7
radio input "true"
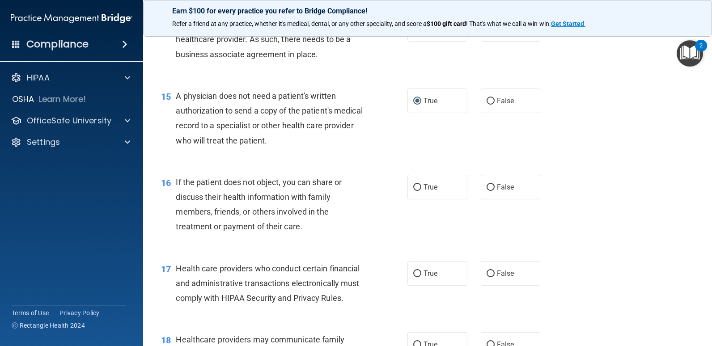
scroll to position [1074, 0]
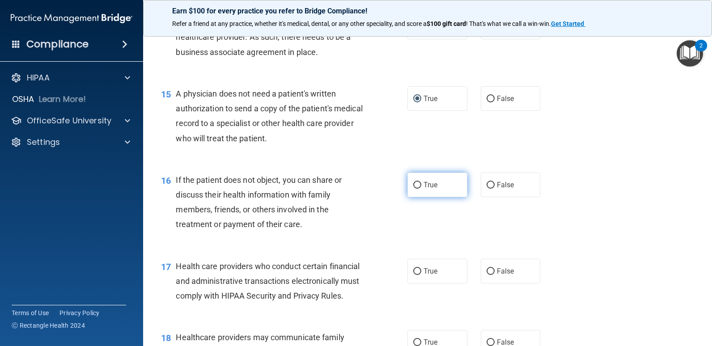
click at [414, 189] on input "True" at bounding box center [417, 185] width 8 height 7
radio input "true"
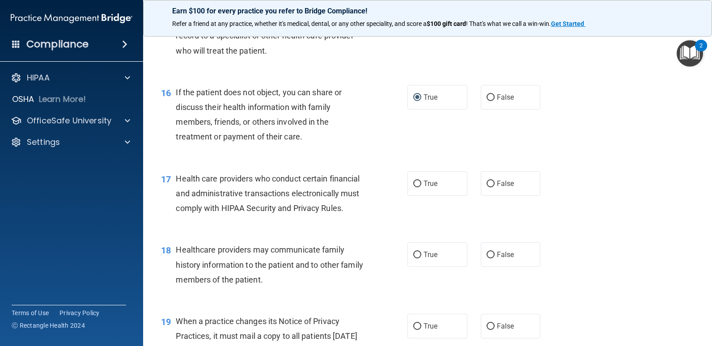
scroll to position [1163, 0]
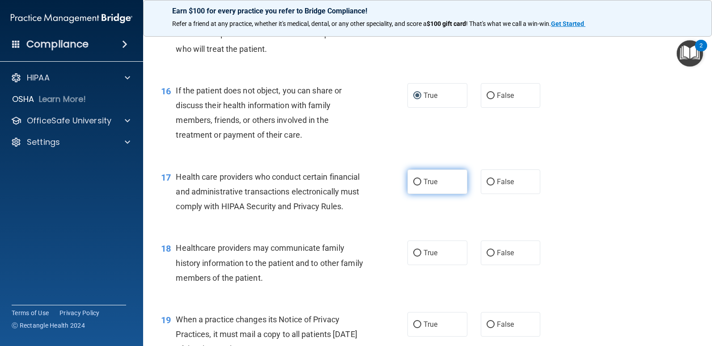
click at [414, 186] on input "True" at bounding box center [417, 182] width 8 height 7
radio input "true"
click at [487, 257] on input "False" at bounding box center [491, 253] width 8 height 7
radio input "true"
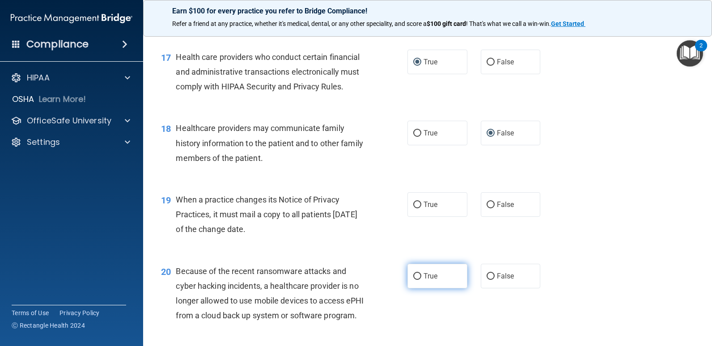
scroll to position [1298, 0]
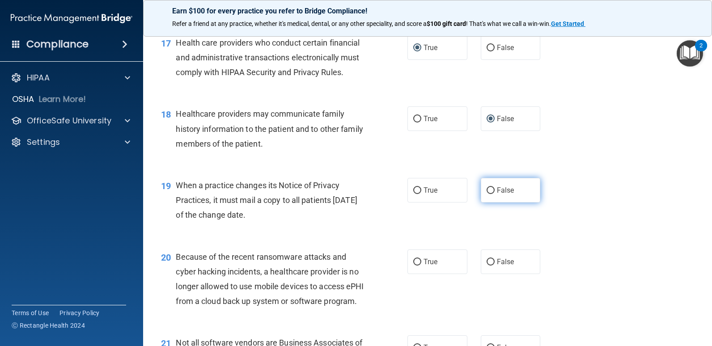
click at [487, 194] on input "False" at bounding box center [491, 190] width 8 height 7
radio input "true"
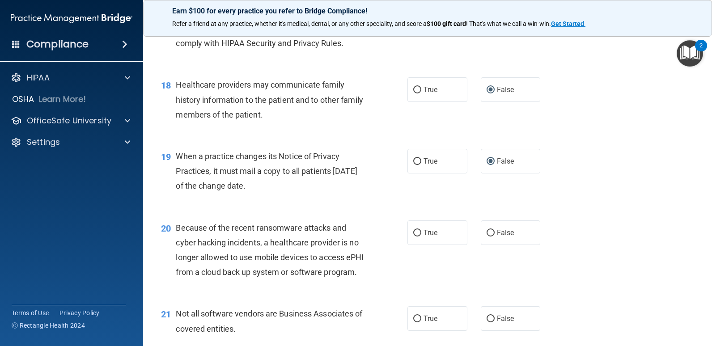
scroll to position [1342, 0]
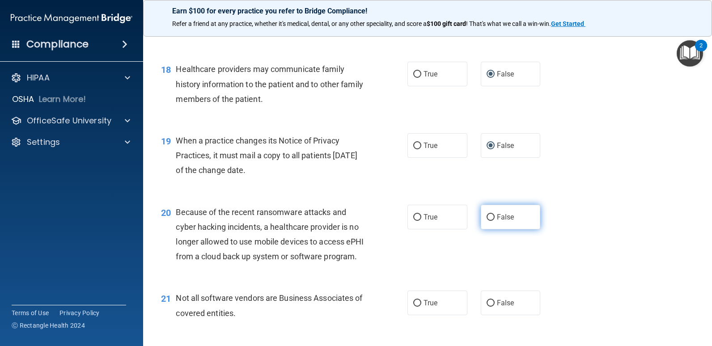
click at [487, 221] on input "False" at bounding box center [491, 217] width 8 height 7
radio input "true"
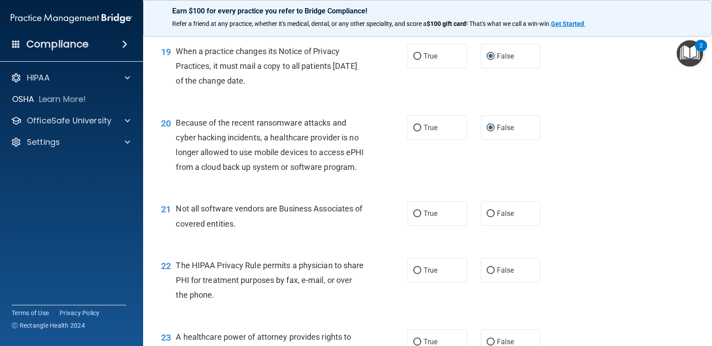
scroll to position [1477, 0]
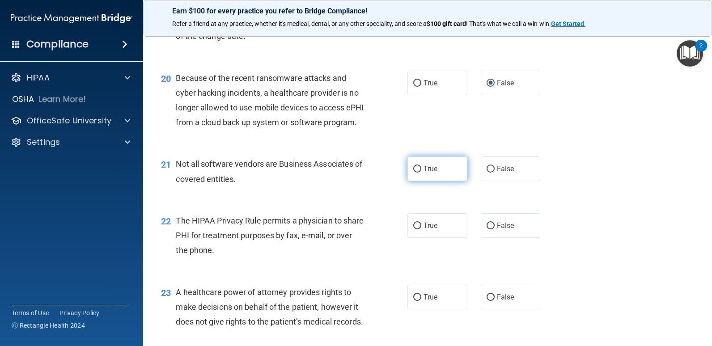
click at [418, 173] on input "True" at bounding box center [417, 169] width 8 height 7
radio input "true"
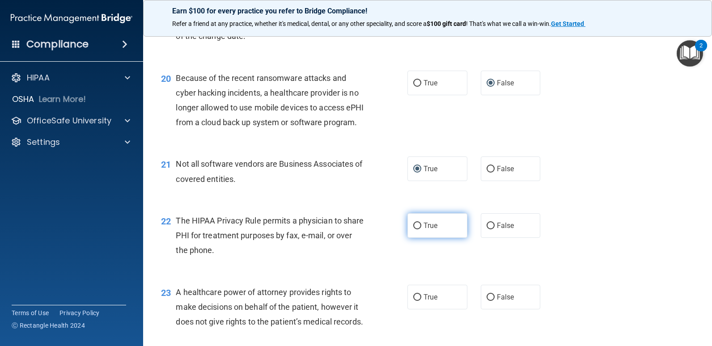
click at [416, 230] on input "True" at bounding box center [417, 226] width 8 height 7
radio input "true"
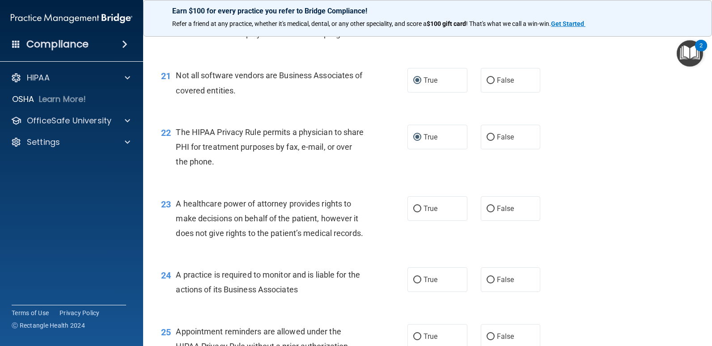
scroll to position [1566, 0]
click at [487, 212] on input "False" at bounding box center [491, 208] width 8 height 7
radio input "true"
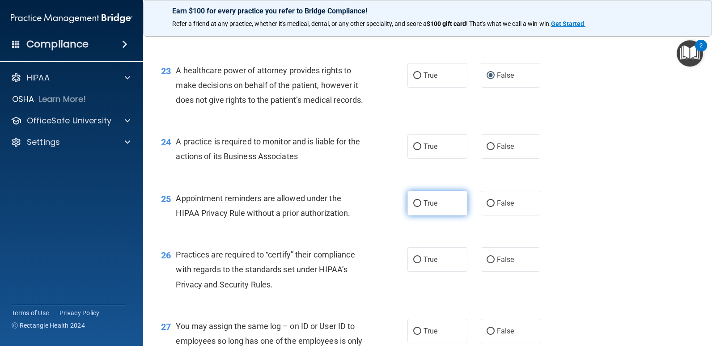
scroll to position [1700, 0]
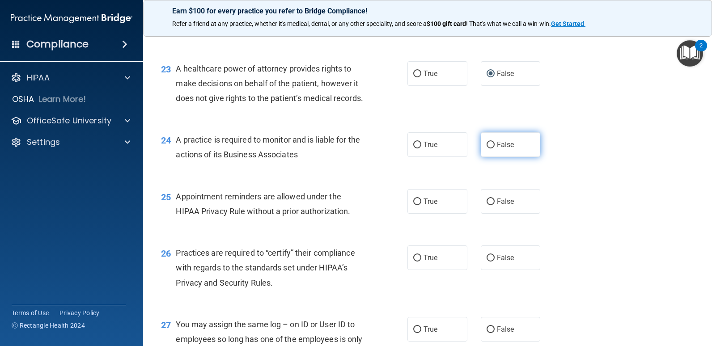
click at [488, 149] on input "False" at bounding box center [491, 145] width 8 height 7
radio input "true"
click at [414, 205] on input "True" at bounding box center [417, 202] width 8 height 7
radio input "true"
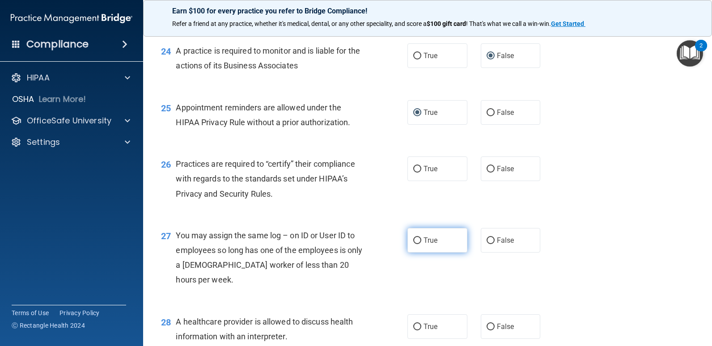
scroll to position [1790, 0]
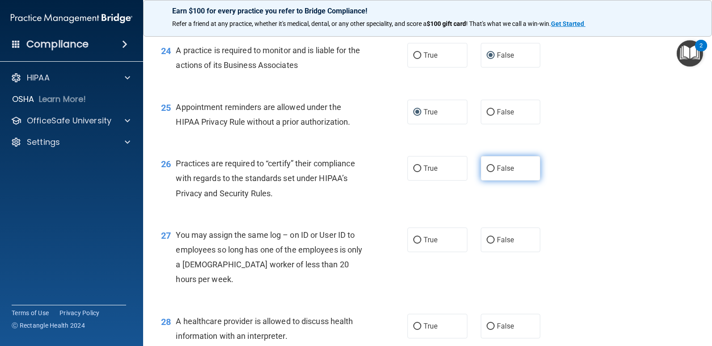
click at [488, 172] on input "False" at bounding box center [491, 169] width 8 height 7
radio input "true"
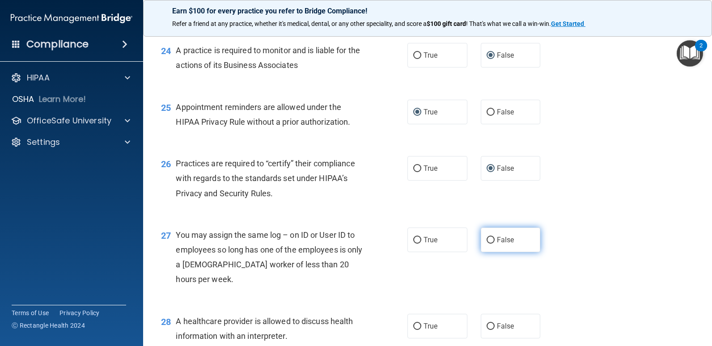
click at [487, 244] on input "False" at bounding box center [491, 240] width 8 height 7
radio input "true"
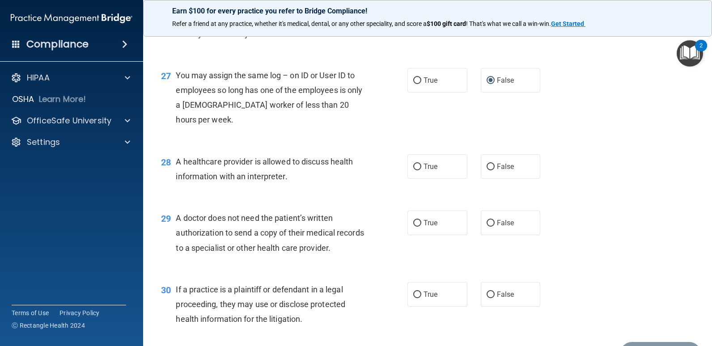
scroll to position [1969, 0]
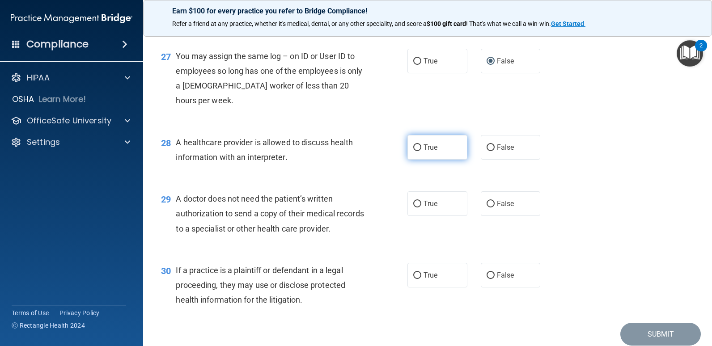
click at [413, 151] on input "True" at bounding box center [417, 148] width 8 height 7
radio input "true"
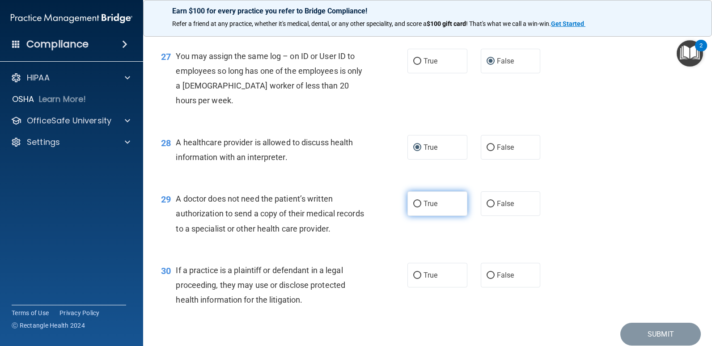
click at [415, 208] on input "True" at bounding box center [417, 204] width 8 height 7
radio input "true"
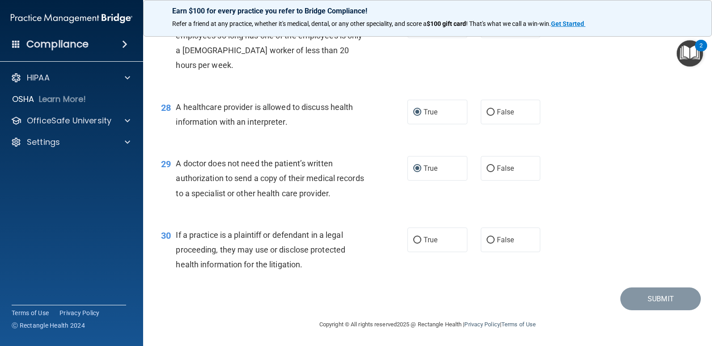
scroll to position [2064, 0]
click at [415, 241] on input "True" at bounding box center [417, 240] width 8 height 7
radio input "true"
click at [657, 294] on button "Submit" at bounding box center [661, 299] width 81 height 23
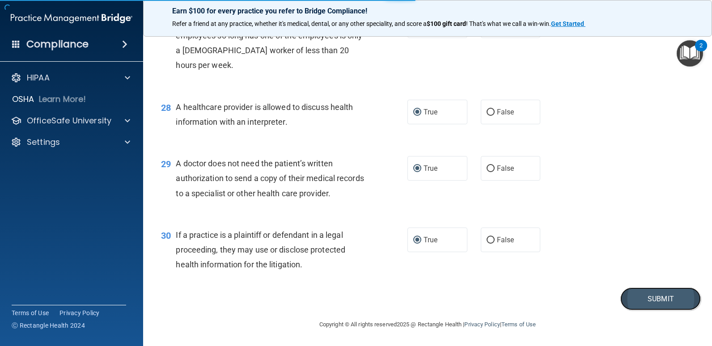
click at [650, 295] on button "Submit" at bounding box center [661, 299] width 81 height 23
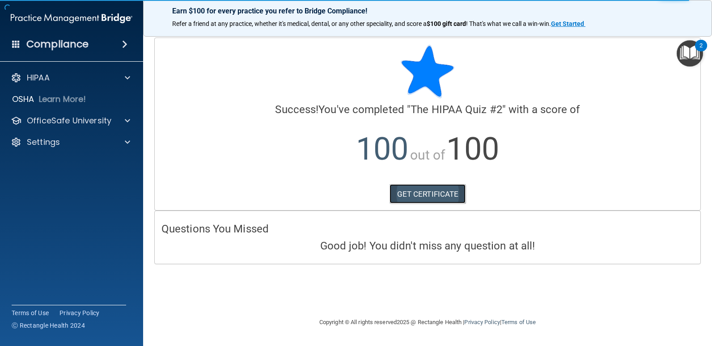
click at [419, 190] on link "GET CERTIFICATE" at bounding box center [428, 194] width 77 height 20
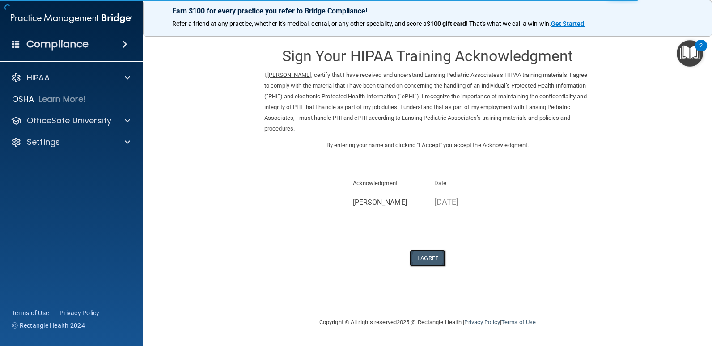
click at [422, 256] on button "I Agree" at bounding box center [428, 258] width 36 height 17
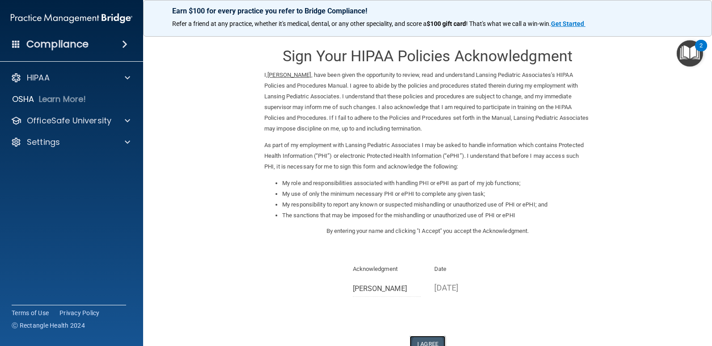
click at [430, 339] on button "I Agree" at bounding box center [428, 344] width 36 height 17
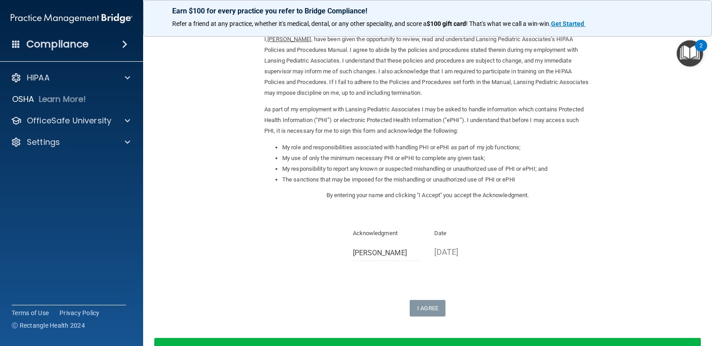
scroll to position [54, 0]
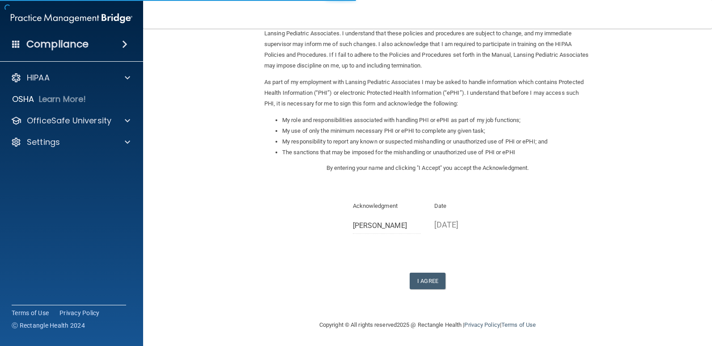
scroll to position [64, 0]
click at [425, 278] on button "I Agree" at bounding box center [428, 280] width 36 height 17
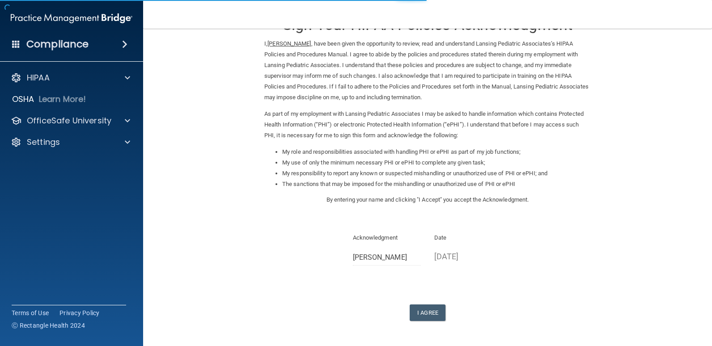
scroll to position [64, 0]
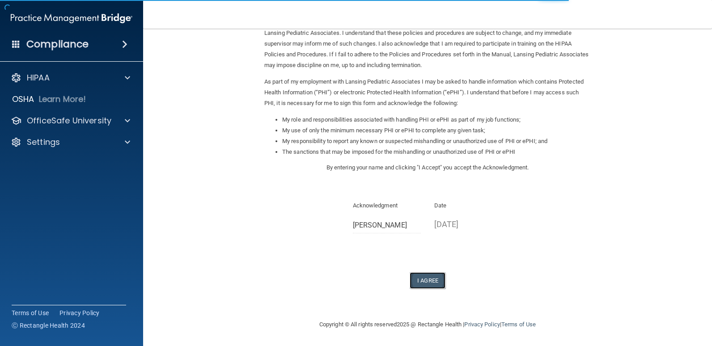
click at [425, 279] on button "I Agree" at bounding box center [428, 280] width 36 height 17
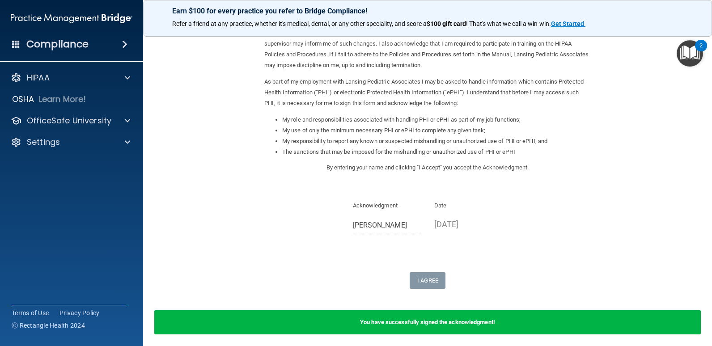
click at [514, 323] on div "You have successfully signed the acknowledgment!" at bounding box center [427, 323] width 547 height 24
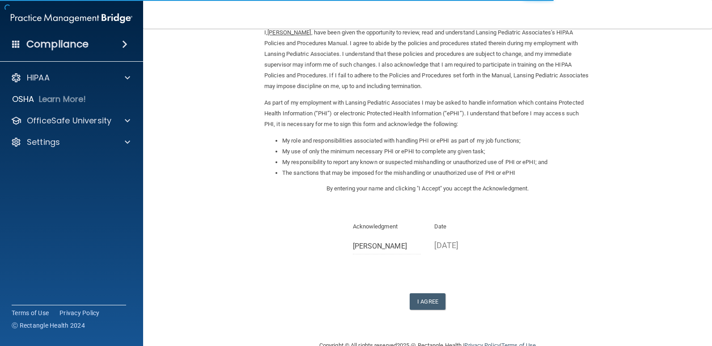
scroll to position [64, 0]
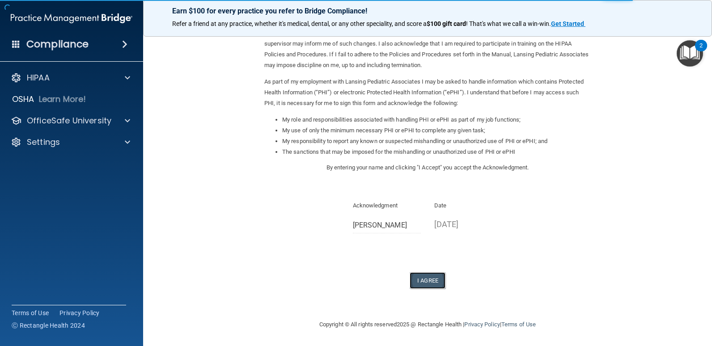
click at [421, 277] on button "I Agree" at bounding box center [428, 280] width 36 height 17
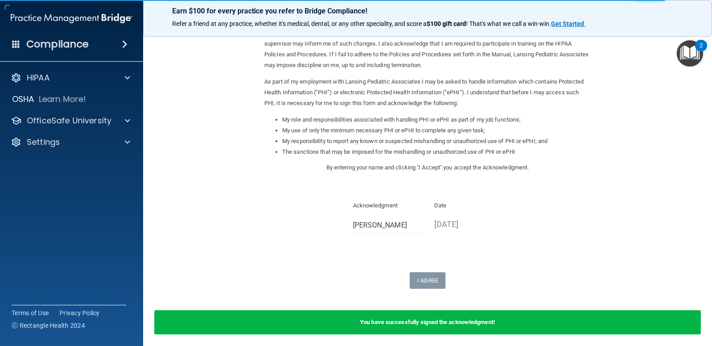
click at [529, 319] on div "You have successfully signed the acknowledgment!" at bounding box center [427, 323] width 547 height 24
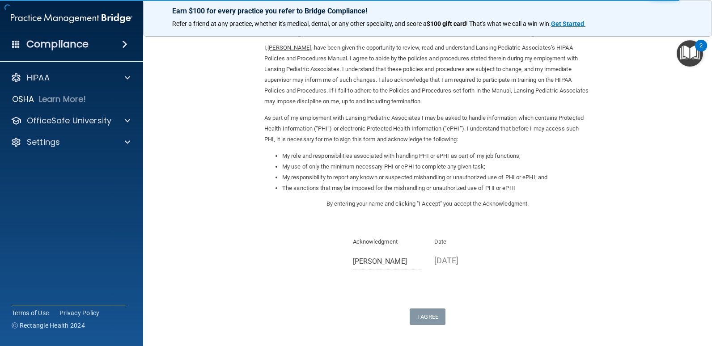
scroll to position [0, 0]
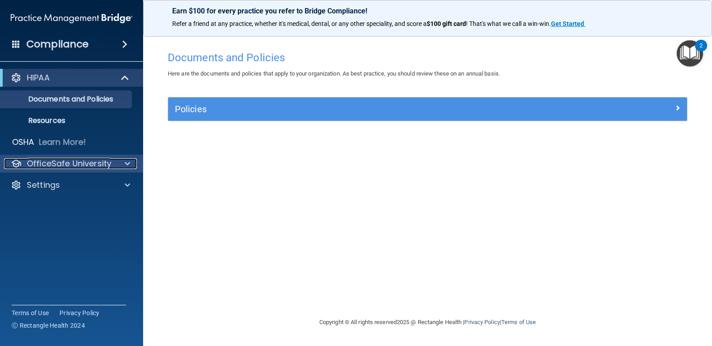
click at [128, 162] on span at bounding box center [127, 163] width 5 height 11
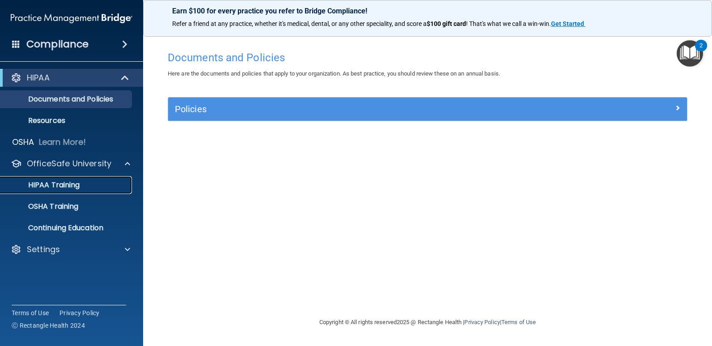
click at [70, 183] on p "HIPAA Training" at bounding box center [43, 185] width 74 height 9
